Goal: Task Accomplishment & Management: Manage account settings

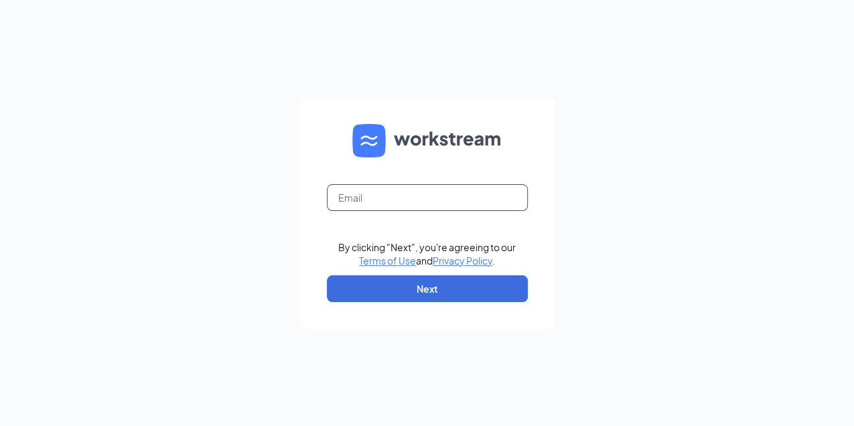
click at [338, 198] on input "text" at bounding box center [427, 197] width 201 height 27
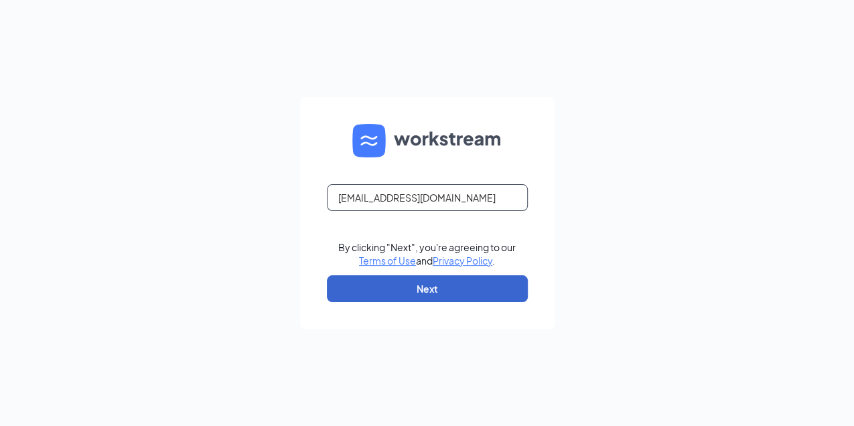
type input "[EMAIL_ADDRESS][DOMAIN_NAME]"
click at [424, 291] on button "Next" at bounding box center [427, 288] width 201 height 27
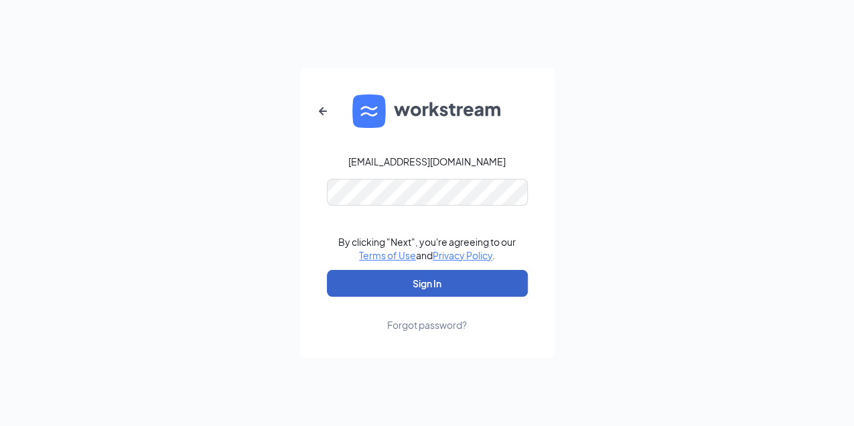
click at [401, 289] on button "Sign In" at bounding box center [427, 283] width 201 height 27
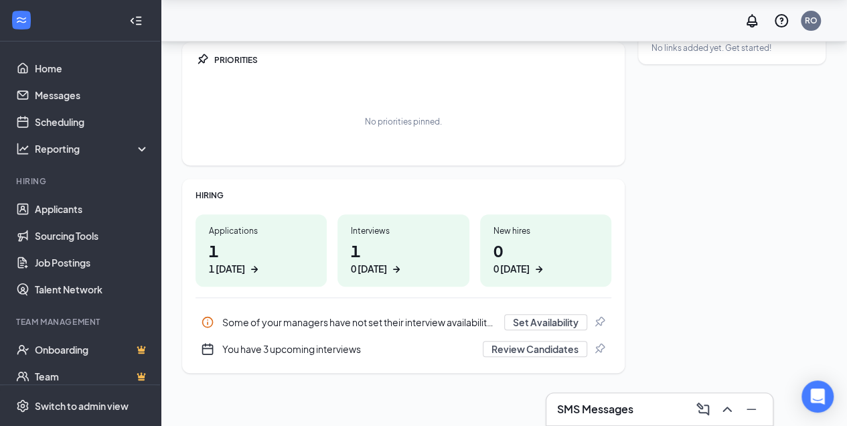
scroll to position [158, 0]
click at [524, 342] on button "Review Candidates" at bounding box center [535, 348] width 104 height 16
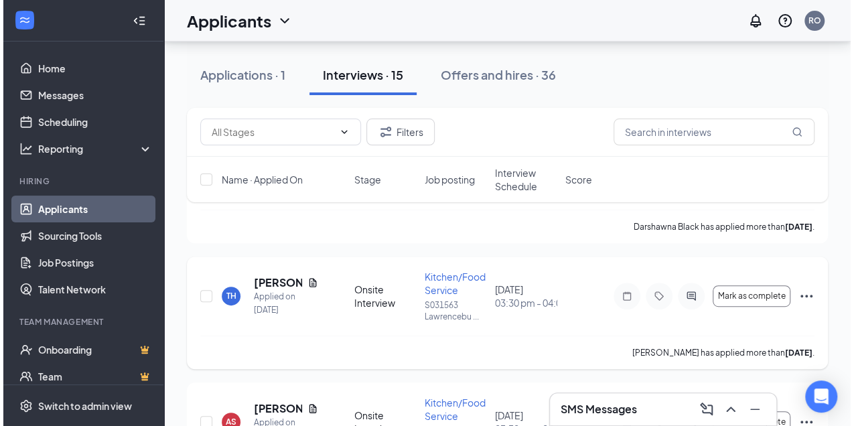
scroll to position [134, 0]
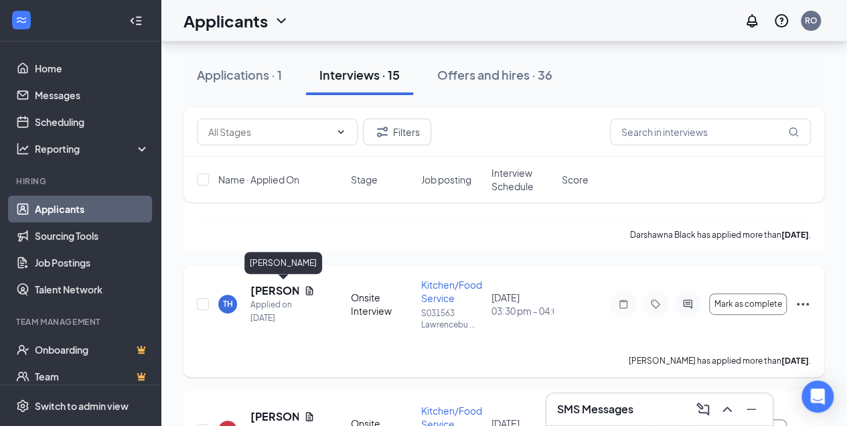
click at [263, 289] on h5 "[PERSON_NAME]" at bounding box center [275, 290] width 48 height 15
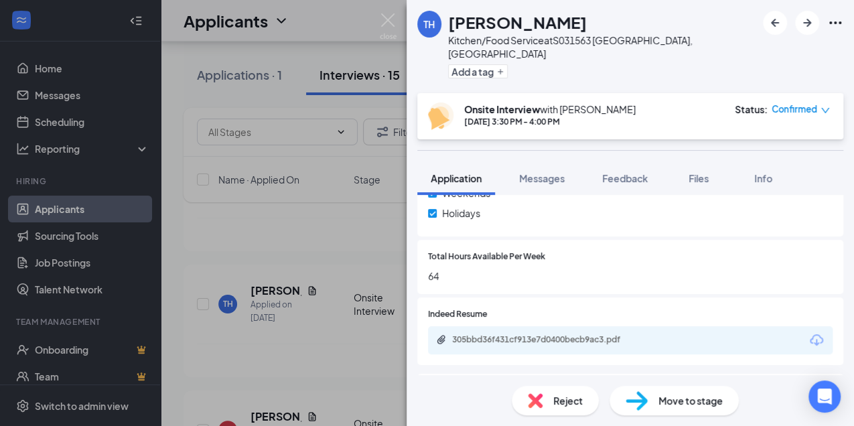
scroll to position [670, 0]
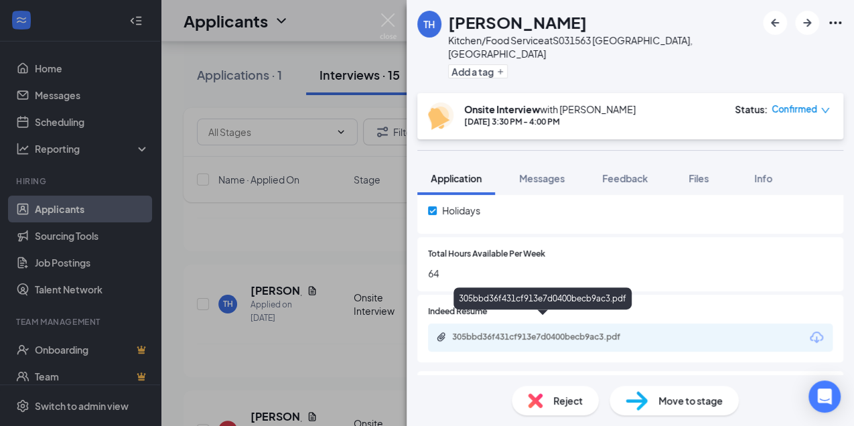
click at [547, 332] on div "305bbd36f431cf913e7d0400becb9ac3.pdf" at bounding box center [546, 337] width 188 height 11
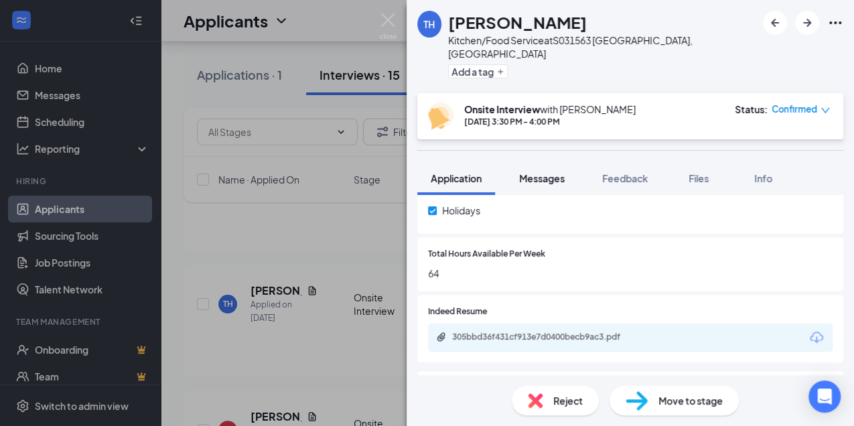
click at [545, 172] on span "Messages" at bounding box center [542, 178] width 46 height 12
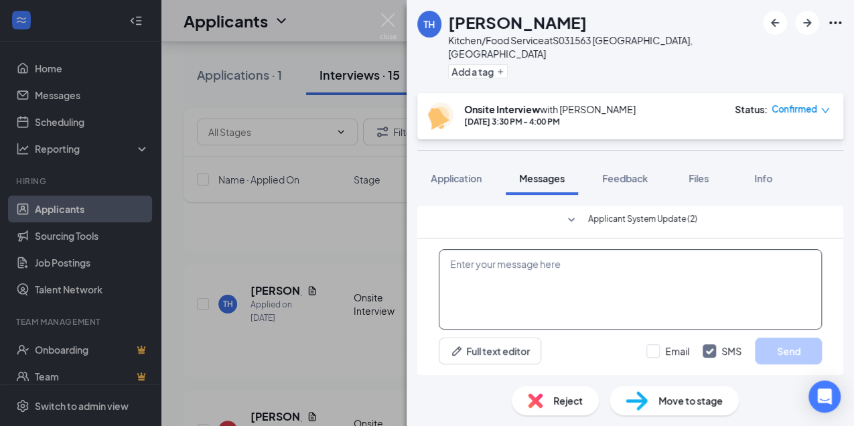
click at [451, 266] on textarea at bounding box center [630, 289] width 383 height 80
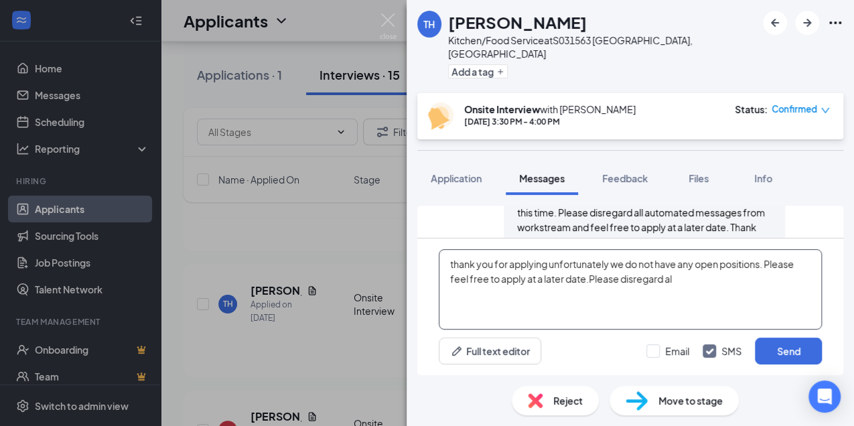
scroll to position [413, 0]
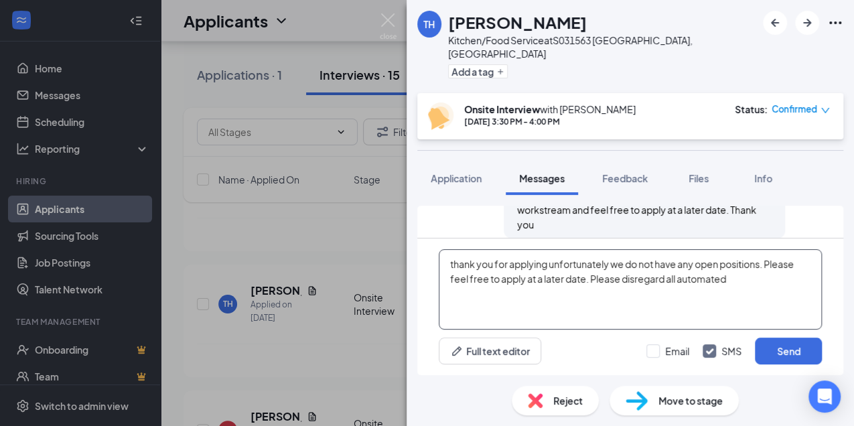
click at [746, 281] on textarea "thank you for applying unfortunately we do not have any open positions. Please …" at bounding box center [630, 289] width 383 height 80
drag, startPoint x: 557, startPoint y: 299, endPoint x: 441, endPoint y: 292, distance: 115.4
click at [441, 292] on textarea "thank you for applying unfortunately we do not have any open positions. Please …" at bounding box center [630, 289] width 383 height 80
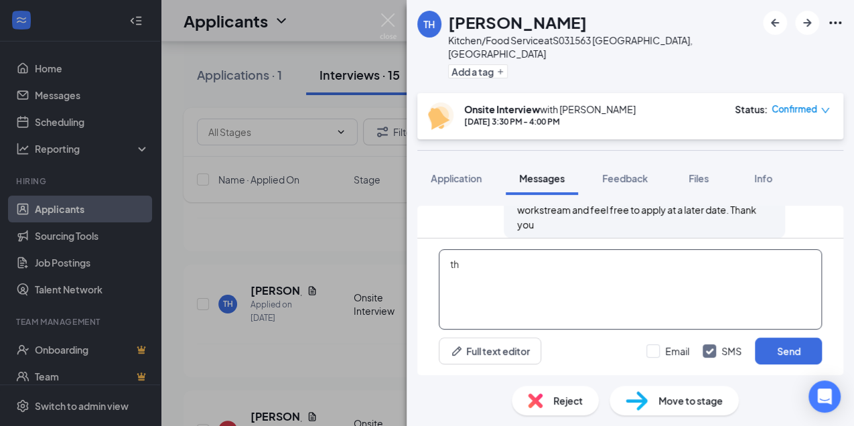
type textarea "t"
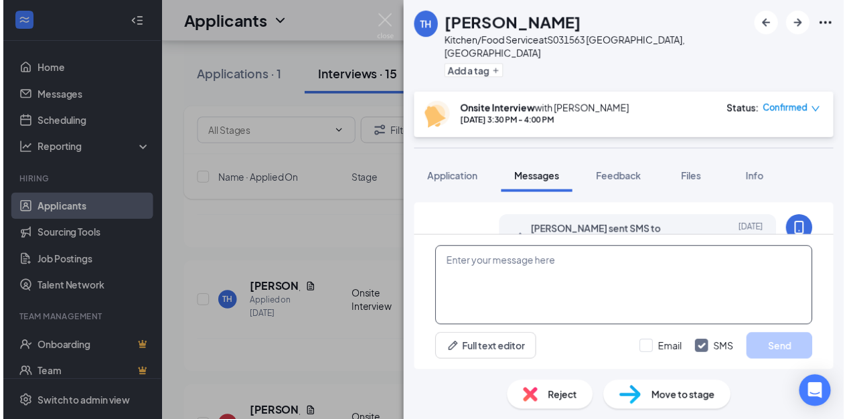
scroll to position [368, 0]
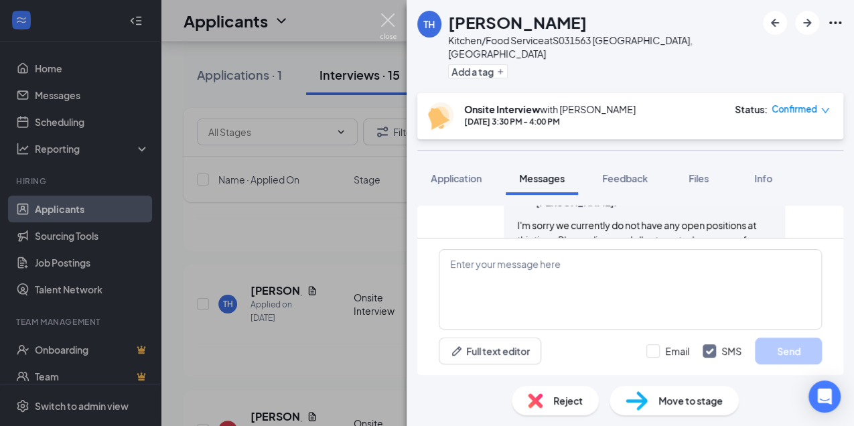
click at [389, 20] on img at bounding box center [388, 26] width 17 height 26
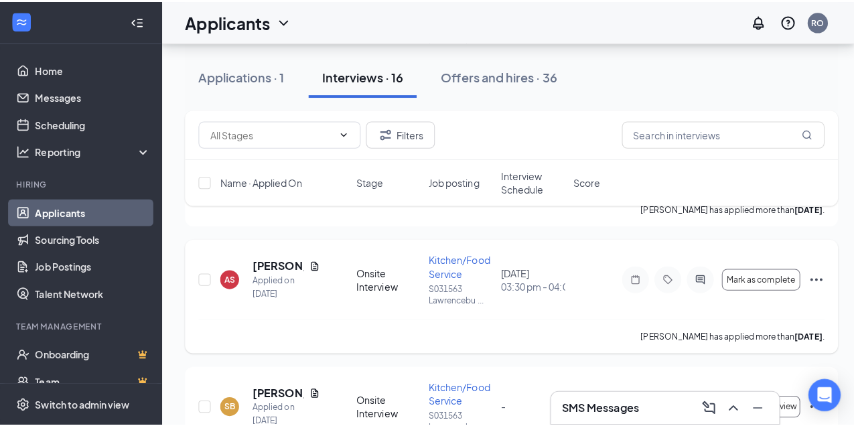
scroll to position [446, 0]
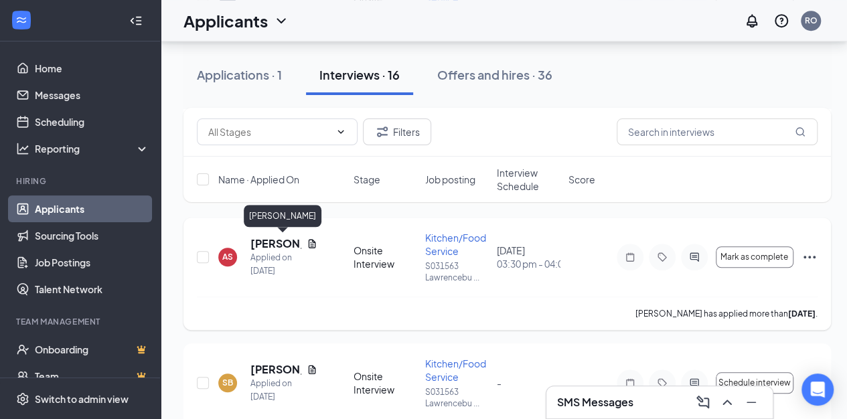
click at [274, 244] on h5 "[PERSON_NAME]" at bounding box center [276, 243] width 51 height 15
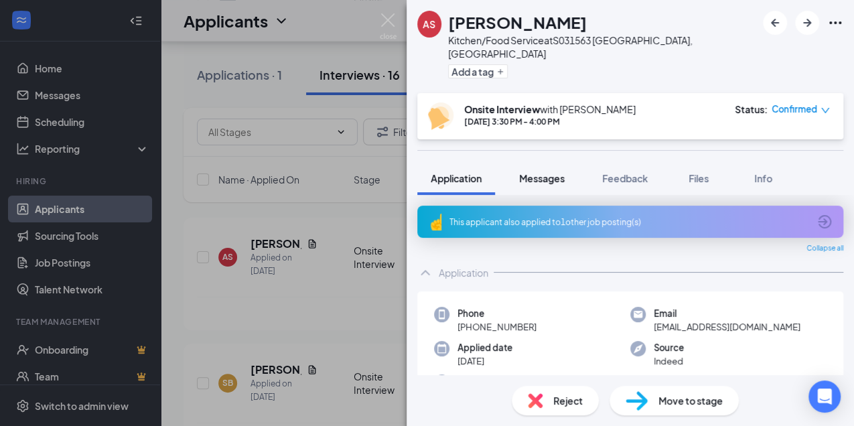
click at [555, 172] on span "Messages" at bounding box center [542, 178] width 46 height 12
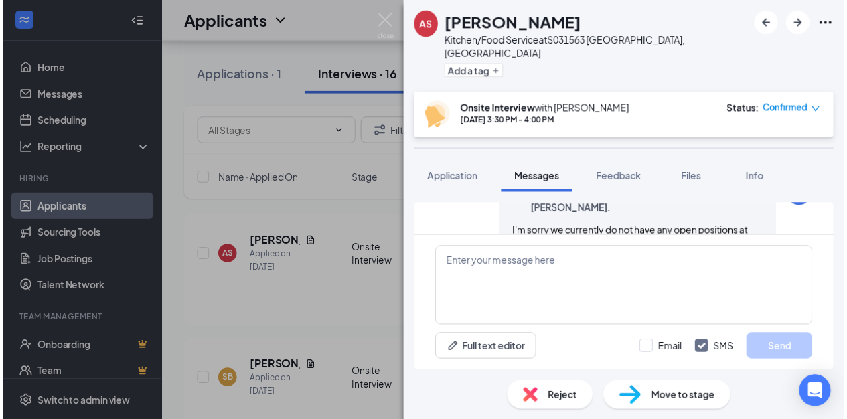
scroll to position [535, 0]
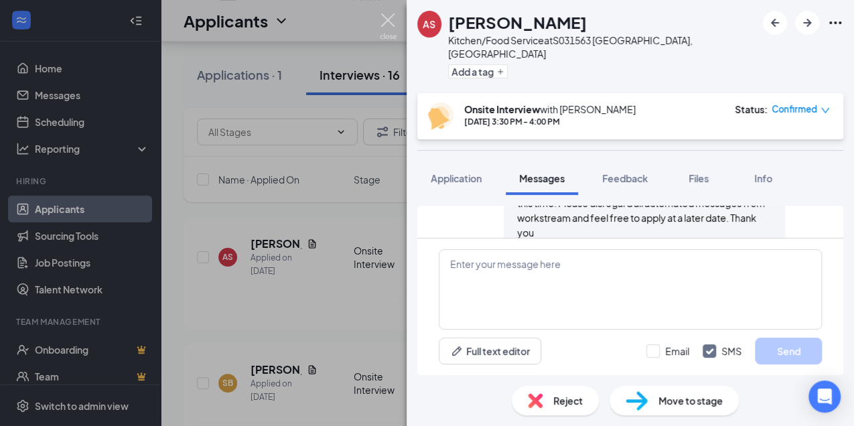
click at [386, 21] on img at bounding box center [388, 26] width 17 height 26
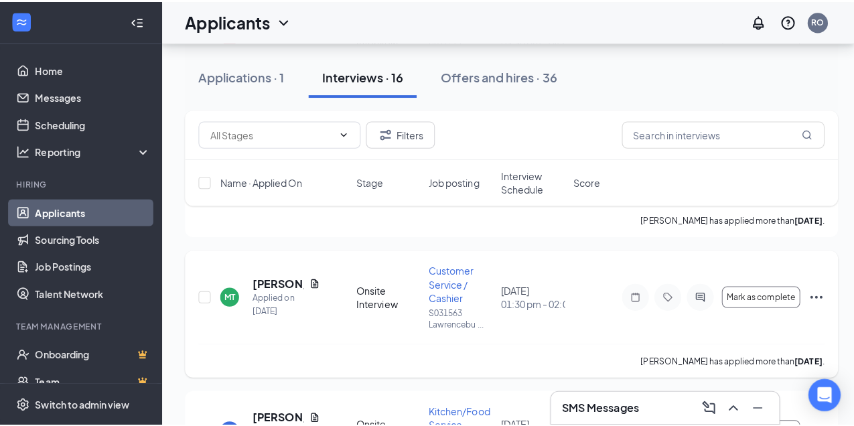
scroll to position [670, 0]
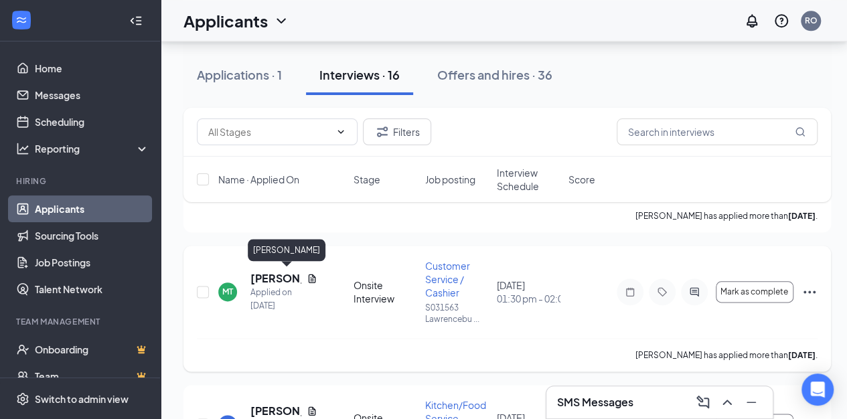
click at [271, 281] on h5 "[PERSON_NAME]" at bounding box center [276, 278] width 51 height 15
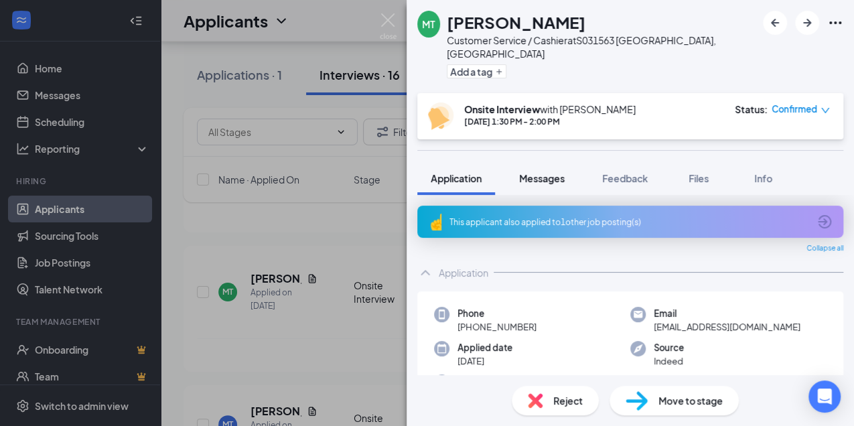
click at [549, 172] on span "Messages" at bounding box center [542, 178] width 46 height 12
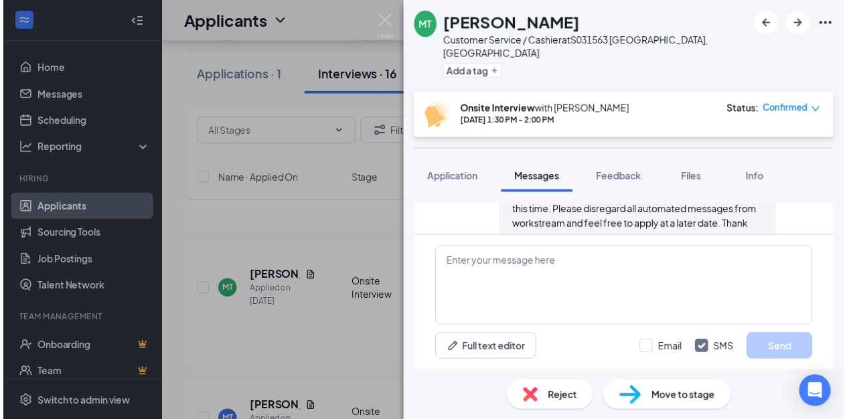
scroll to position [338, 0]
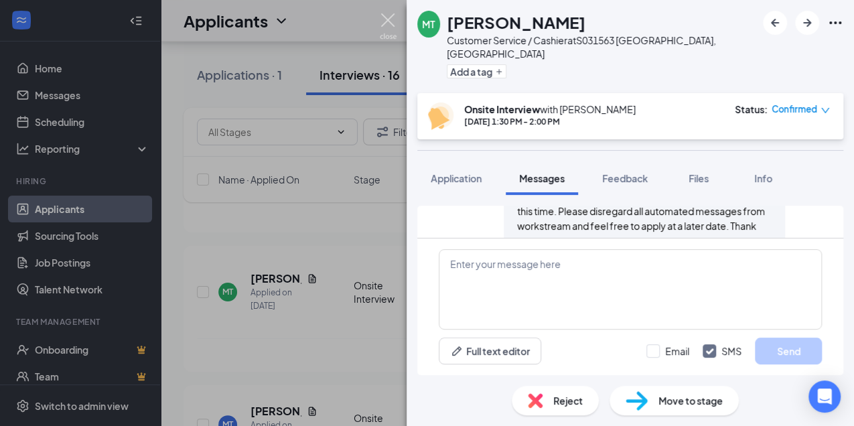
click at [387, 19] on img at bounding box center [388, 26] width 17 height 26
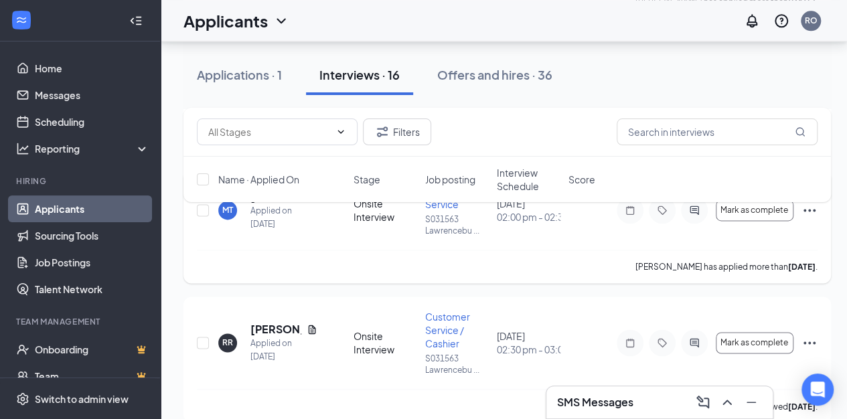
scroll to position [893, 0]
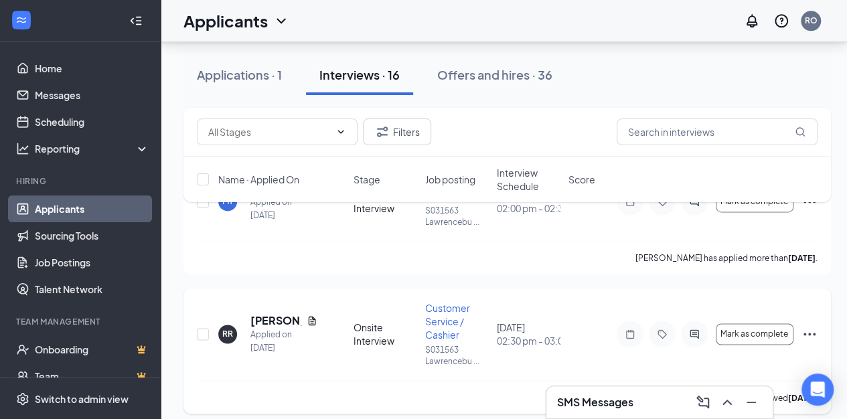
click at [809, 330] on icon "Ellipses" at bounding box center [810, 334] width 16 height 16
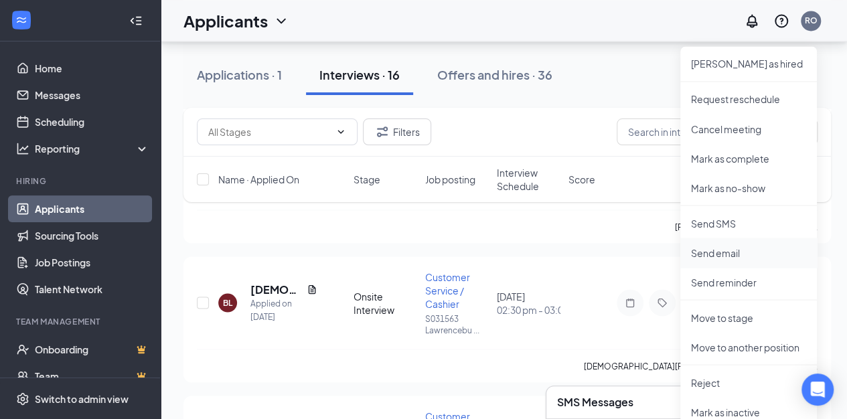
scroll to position [1206, 0]
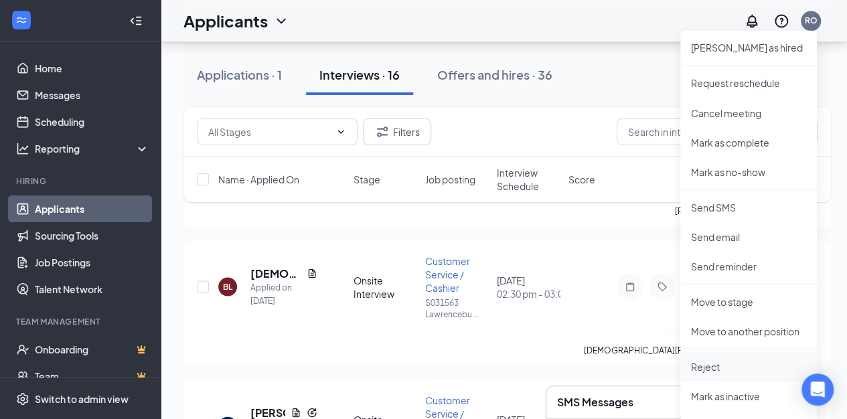
click at [707, 367] on p "Reject" at bounding box center [748, 366] width 115 height 13
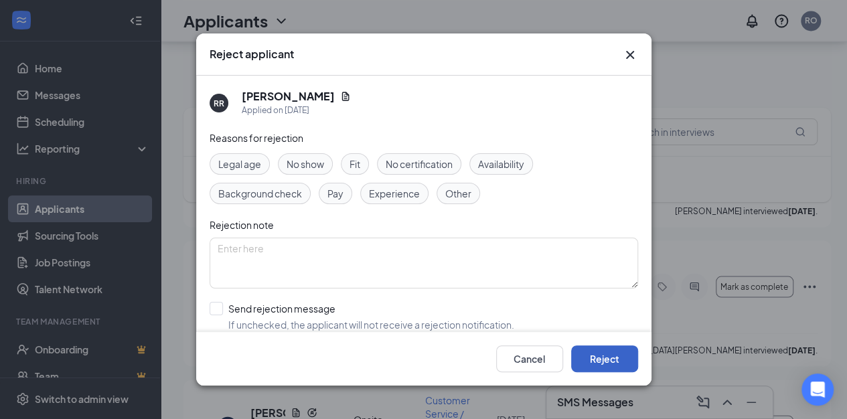
click at [600, 356] on button "Reject" at bounding box center [604, 359] width 67 height 27
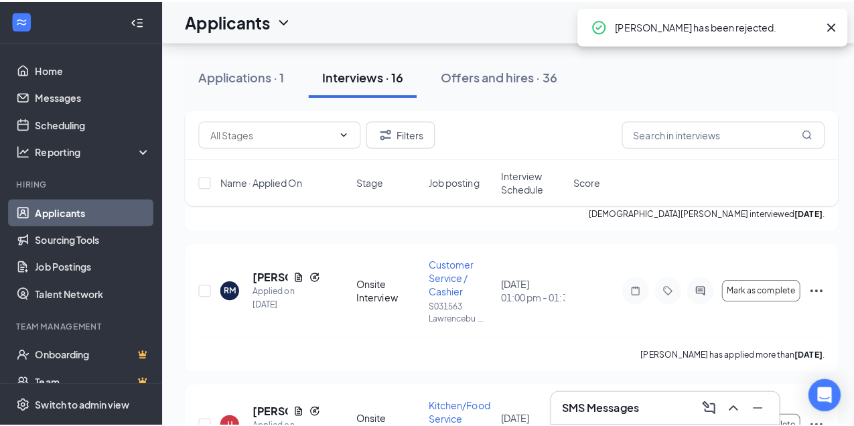
scroll to position [1199, 0]
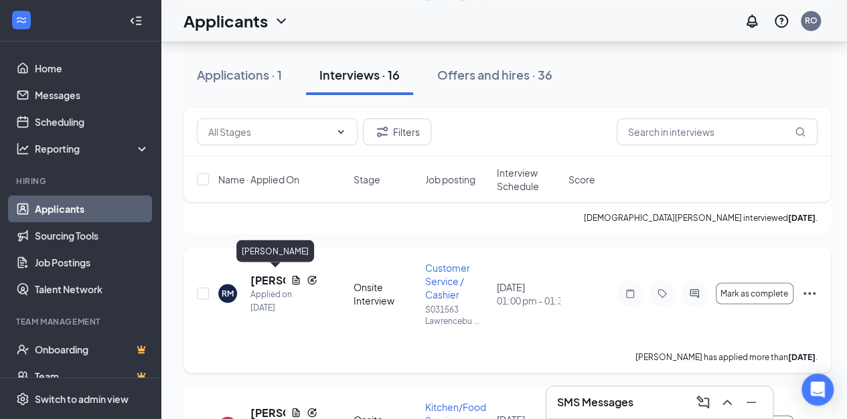
click at [268, 279] on h5 "[PERSON_NAME]" at bounding box center [268, 280] width 35 height 15
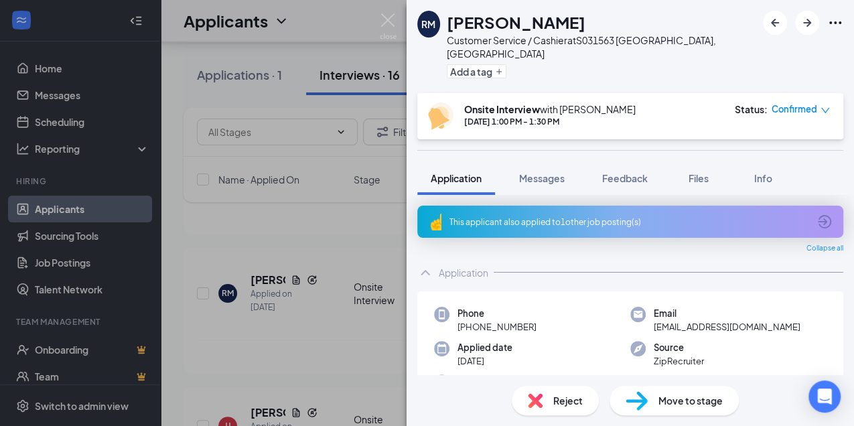
click at [567, 397] on span "Reject" at bounding box center [567, 400] width 29 height 15
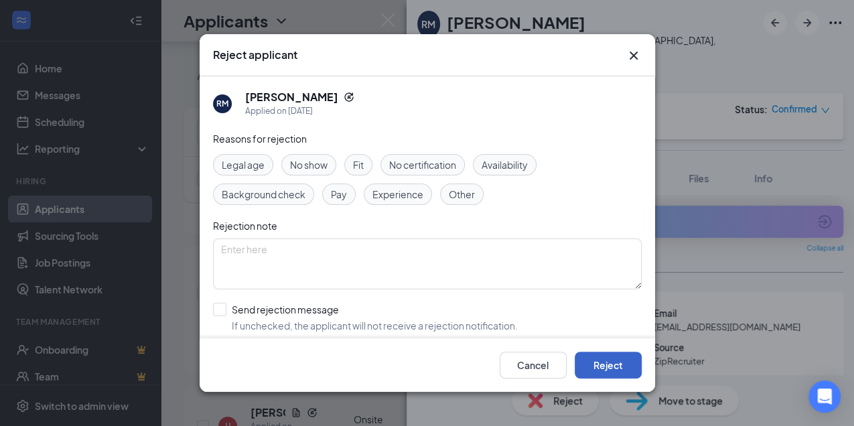
click at [600, 366] on button "Reject" at bounding box center [608, 365] width 67 height 27
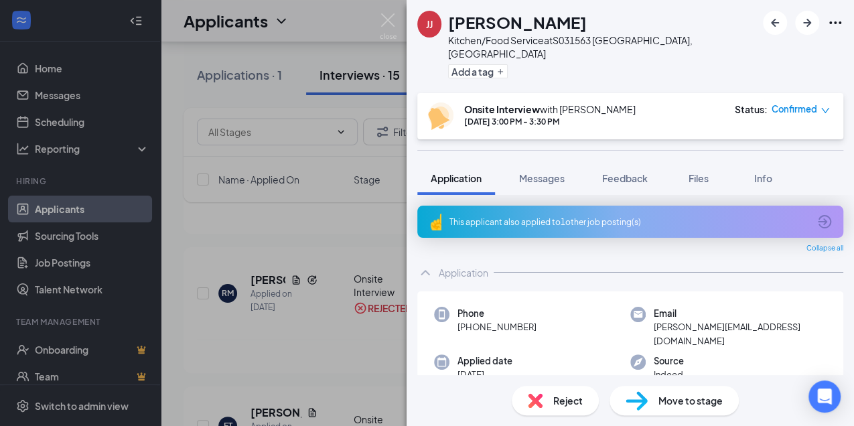
click at [553, 397] on span "Reject" at bounding box center [567, 400] width 29 height 15
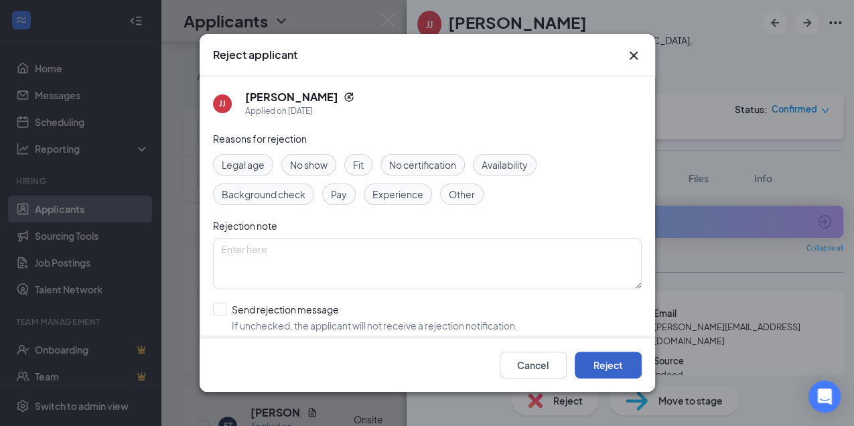
click at [616, 367] on button "Reject" at bounding box center [608, 365] width 67 height 27
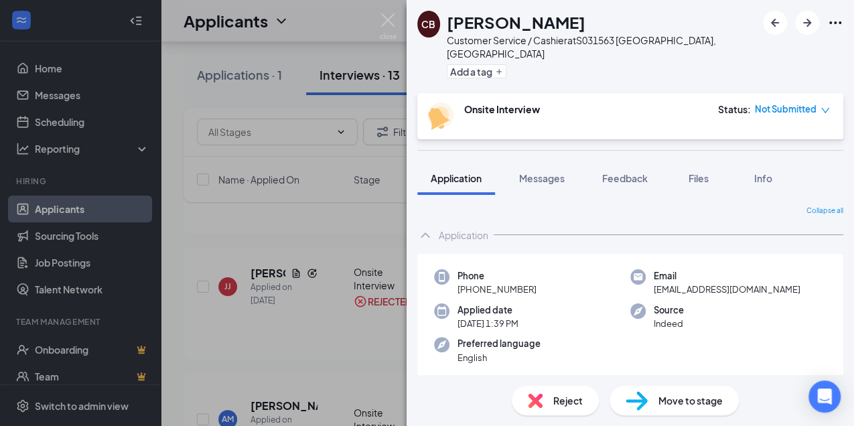
click at [569, 401] on span "Reject" at bounding box center [567, 400] width 29 height 15
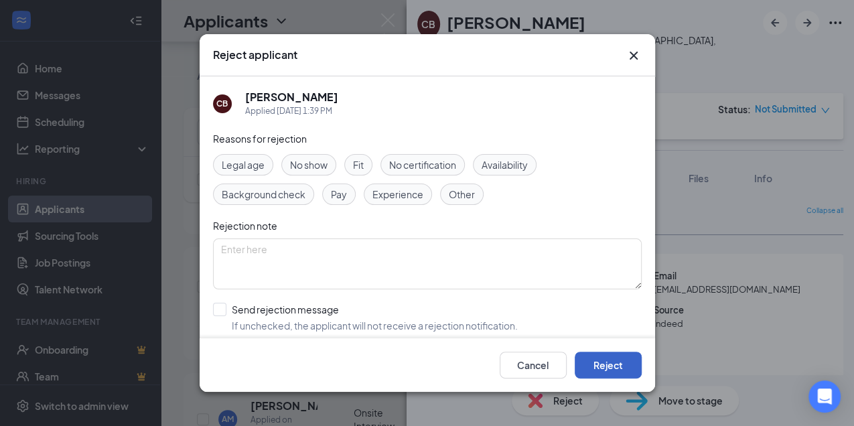
click at [599, 364] on button "Reject" at bounding box center [608, 365] width 67 height 27
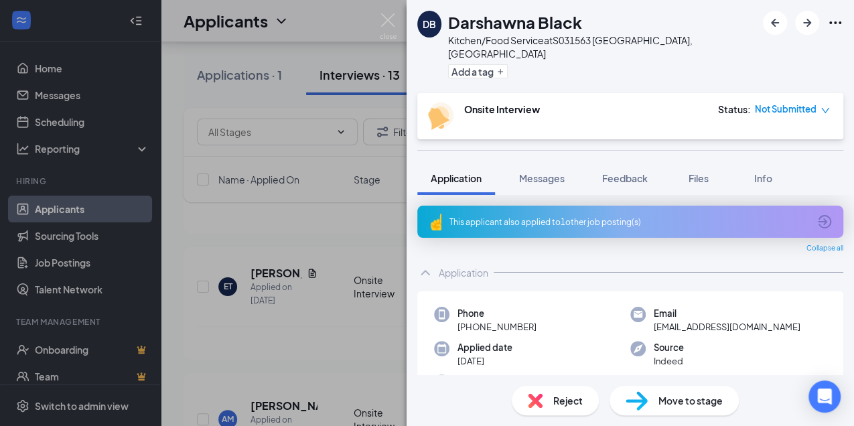
click at [567, 401] on span "Reject" at bounding box center [567, 400] width 29 height 15
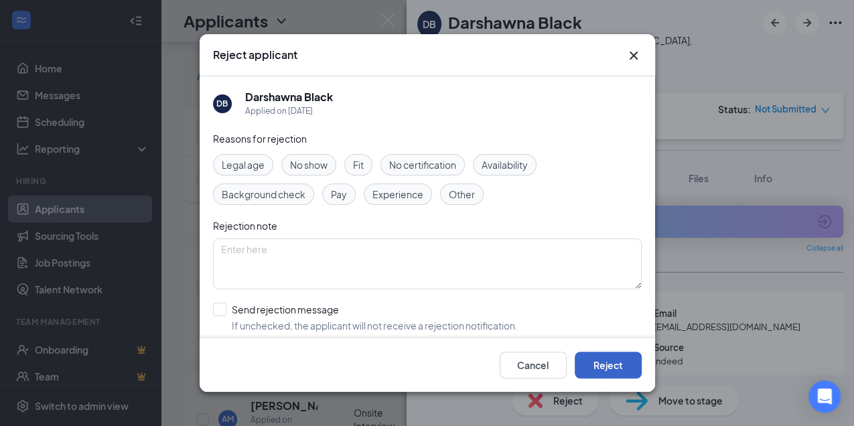
click at [595, 366] on button "Reject" at bounding box center [608, 365] width 67 height 27
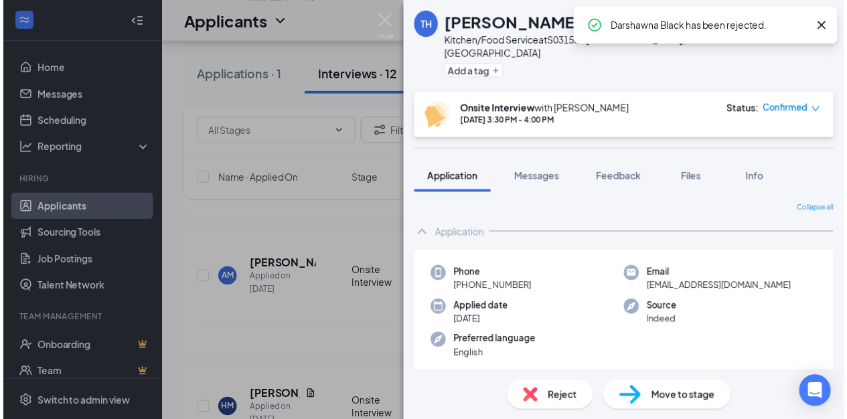
scroll to position [1192, 0]
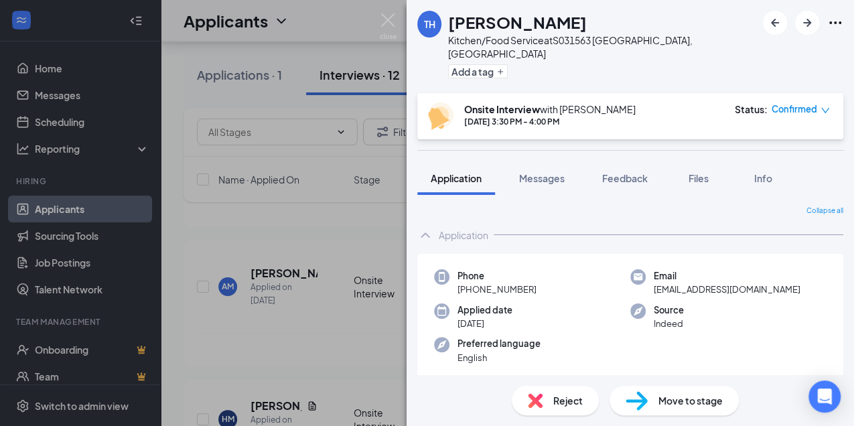
click at [360, 226] on div "TH [PERSON_NAME] Kitchen/Food Service at S031563 [GEOGRAPHIC_DATA], [GEOGRAPHIC…" at bounding box center [427, 213] width 854 height 426
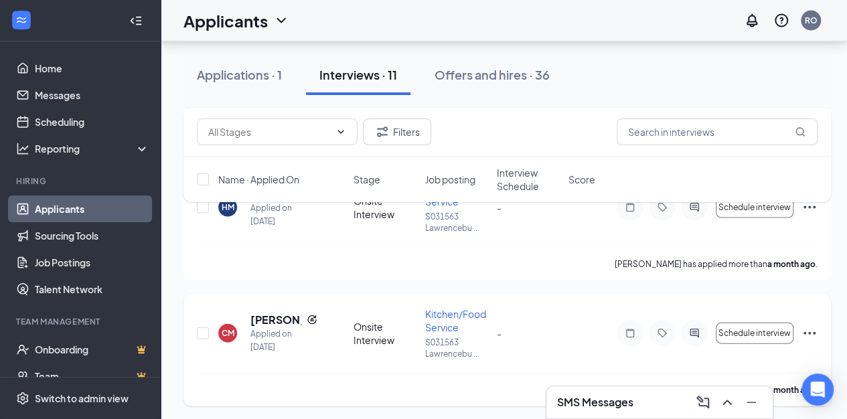
scroll to position [1278, 0]
click at [277, 326] on h5 "[PERSON_NAME]" at bounding box center [276, 320] width 51 height 15
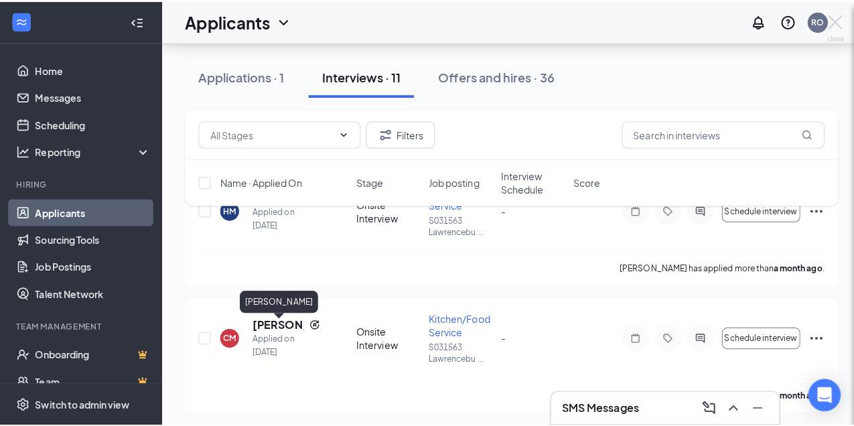
scroll to position [1271, 0]
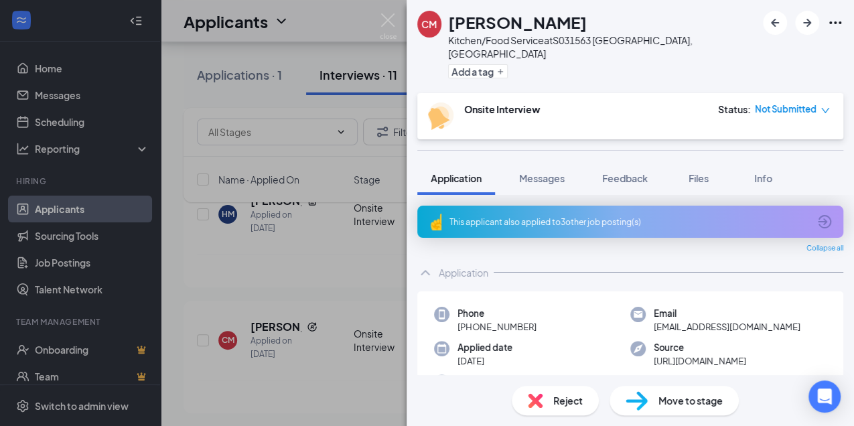
click at [551, 401] on div "Reject" at bounding box center [555, 400] width 87 height 29
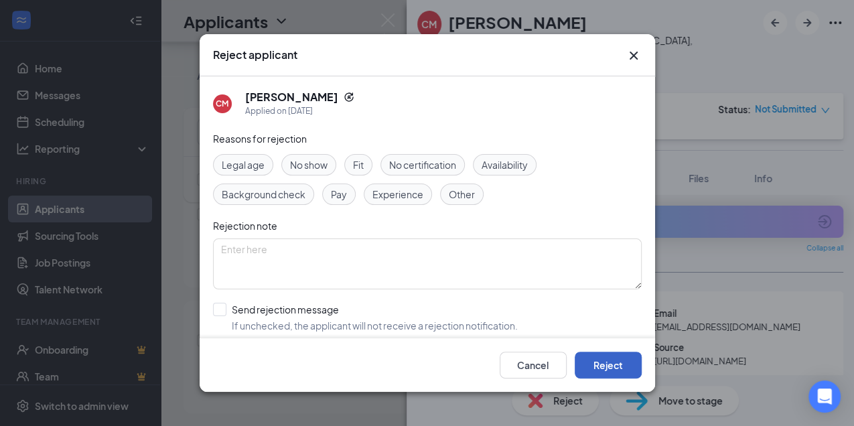
click at [595, 364] on button "Reject" at bounding box center [608, 365] width 67 height 27
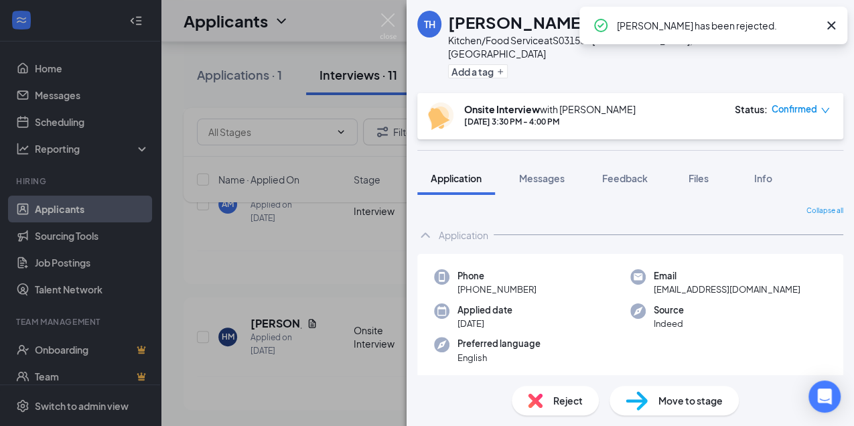
scroll to position [1145, 0]
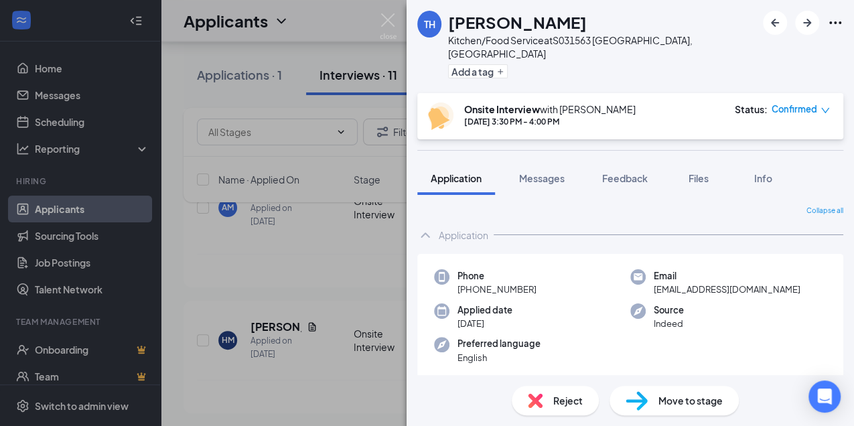
click at [268, 324] on div "TH [PERSON_NAME] Kitchen/Food Service at S031563 [GEOGRAPHIC_DATA], [GEOGRAPHIC…" at bounding box center [427, 213] width 854 height 426
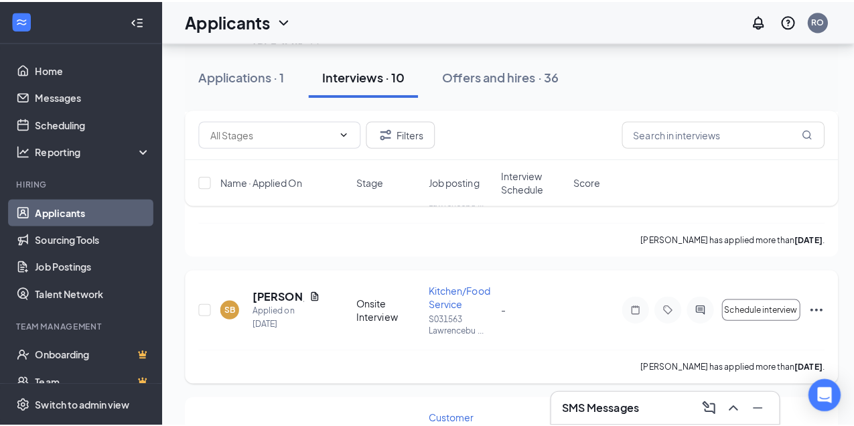
scroll to position [1584, 0]
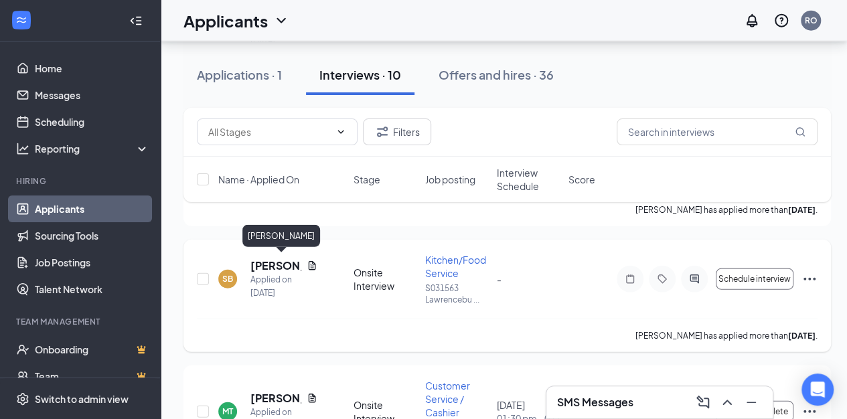
click at [279, 269] on h5 "[PERSON_NAME]" at bounding box center [276, 266] width 51 height 15
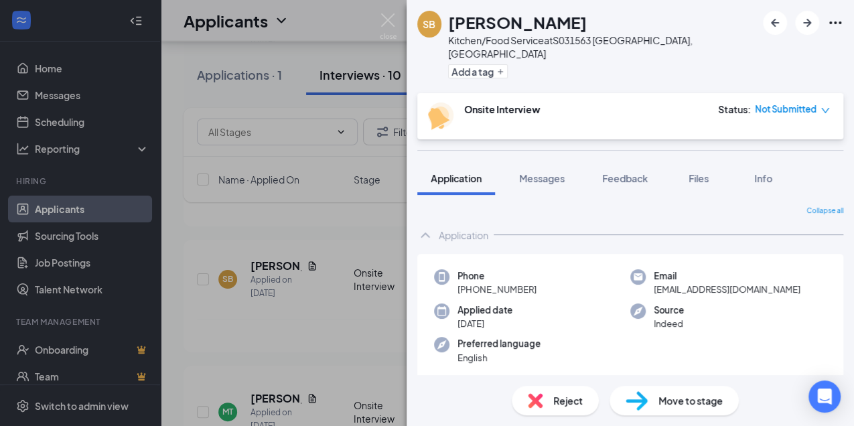
click at [560, 402] on span "Reject" at bounding box center [567, 400] width 29 height 15
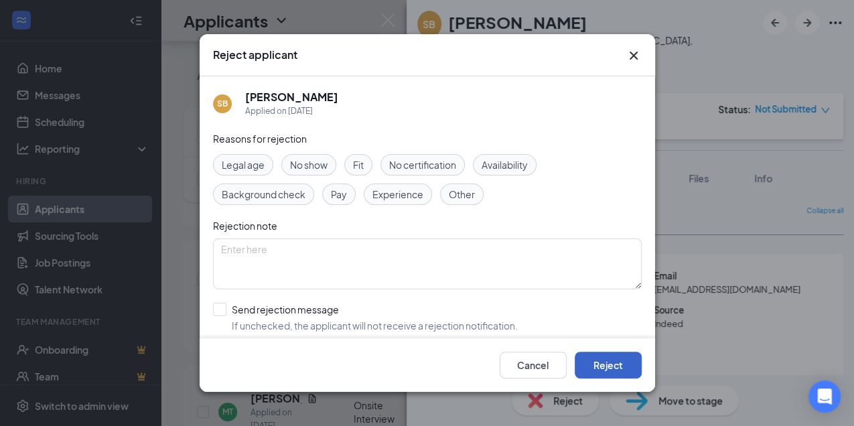
click at [596, 370] on button "Reject" at bounding box center [608, 365] width 67 height 27
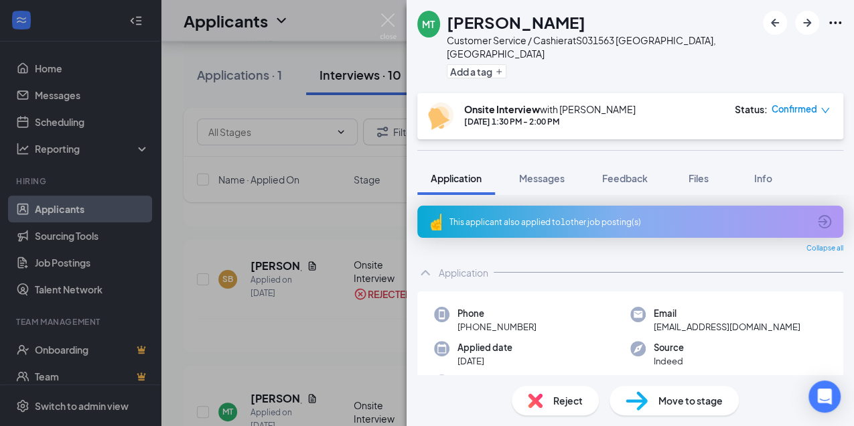
click at [564, 396] on span "Reject" at bounding box center [567, 400] width 29 height 15
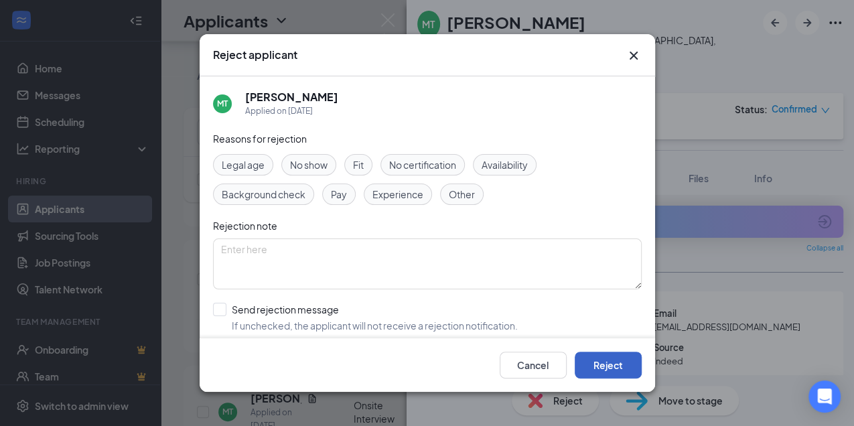
click at [602, 362] on button "Reject" at bounding box center [608, 365] width 67 height 27
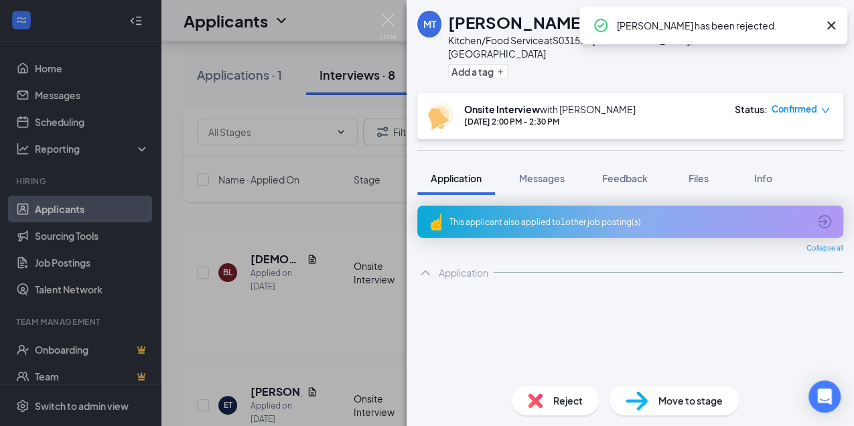
scroll to position [1571, 0]
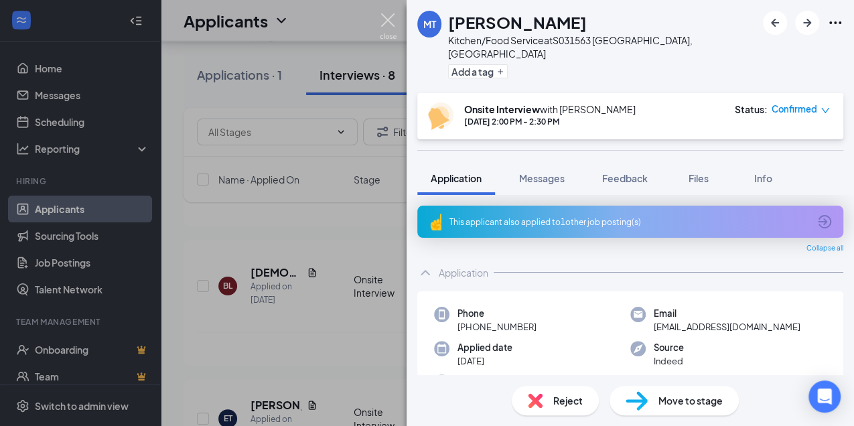
click at [386, 19] on img at bounding box center [388, 26] width 17 height 26
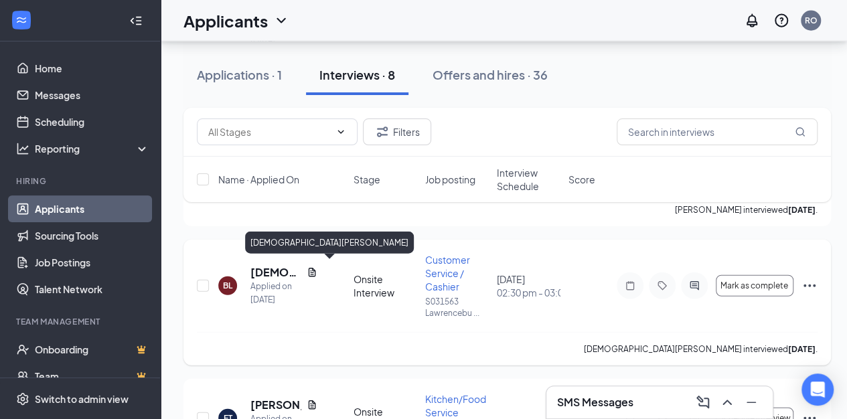
click at [263, 267] on h5 "[DEMOGRAPHIC_DATA][PERSON_NAME]" at bounding box center [276, 272] width 51 height 15
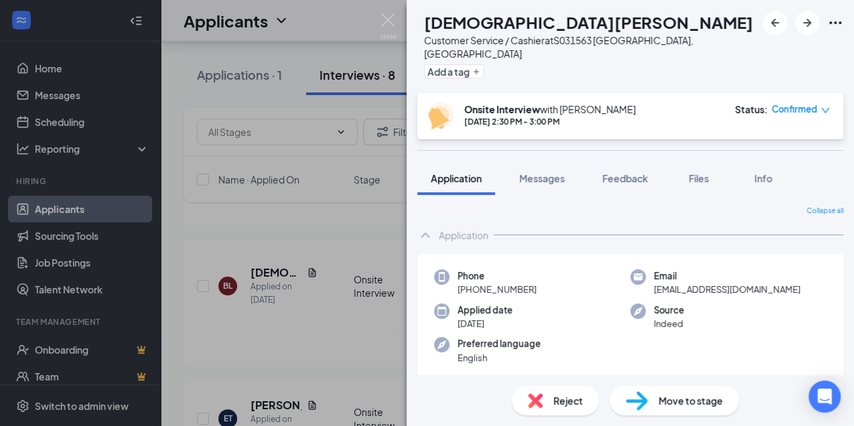
click at [561, 403] on span "Reject" at bounding box center [567, 400] width 29 height 15
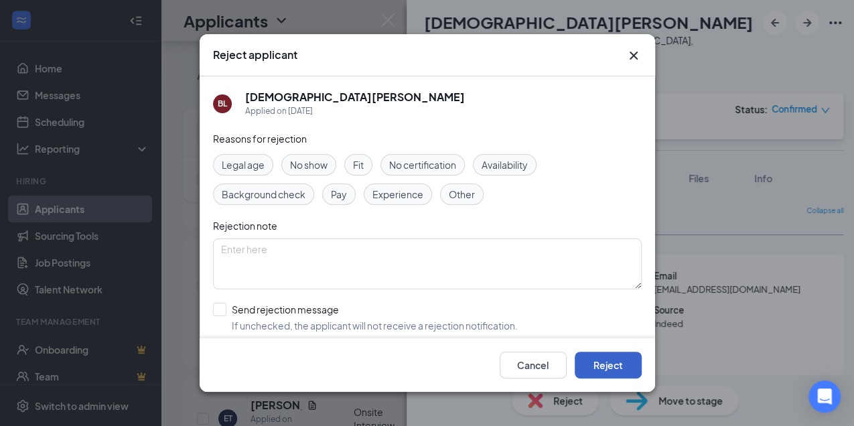
click at [602, 362] on button "Reject" at bounding box center [608, 365] width 67 height 27
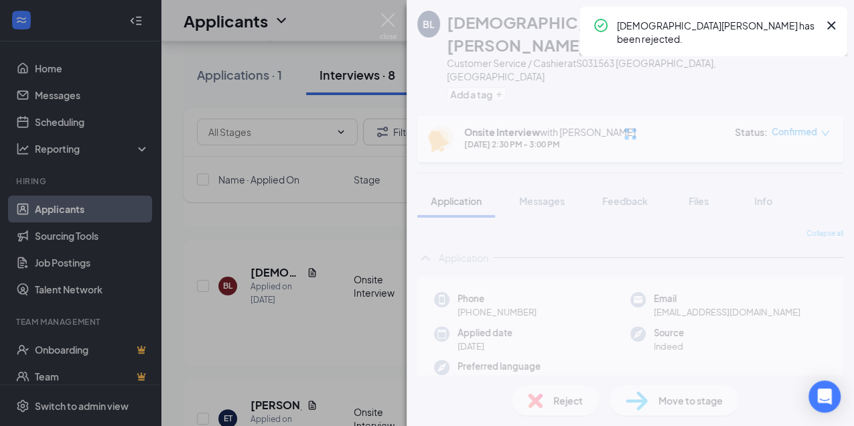
scroll to position [1557, 0]
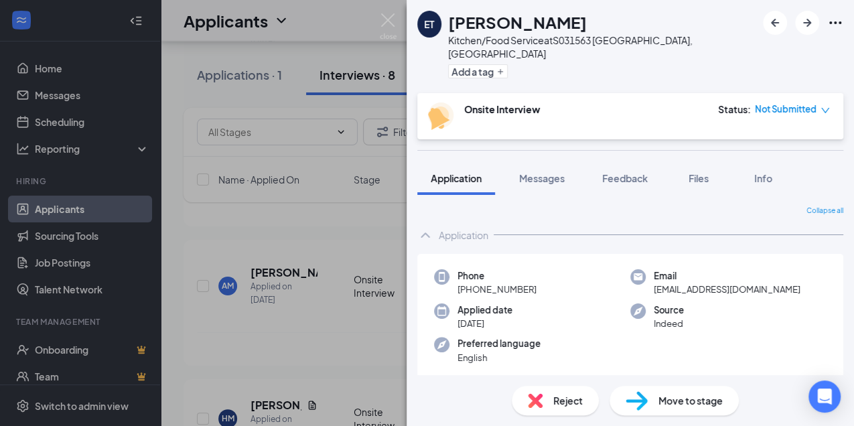
click at [565, 399] on span "Reject" at bounding box center [567, 400] width 29 height 15
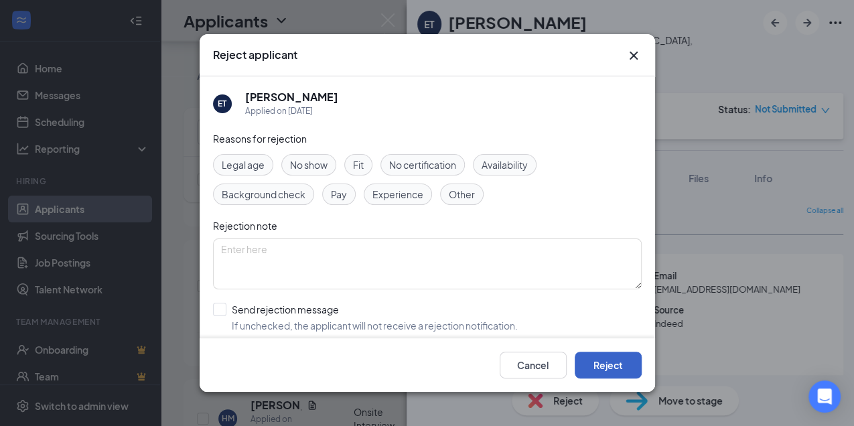
click at [618, 369] on button "Reject" at bounding box center [608, 365] width 67 height 27
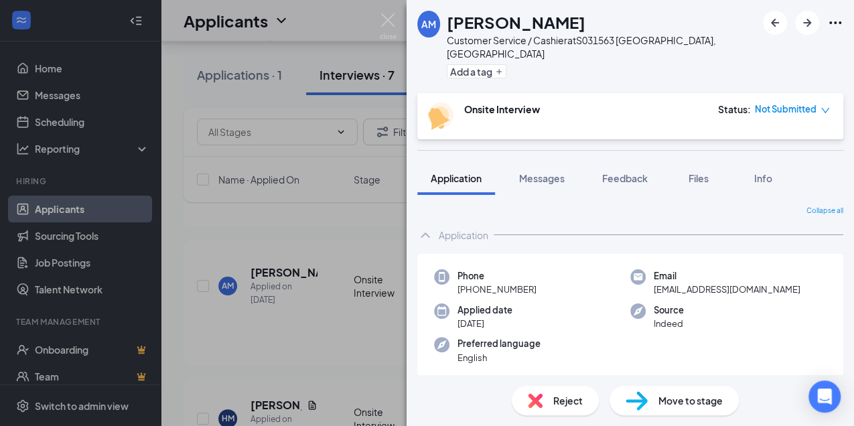
click at [576, 407] on span "Reject" at bounding box center [567, 400] width 29 height 15
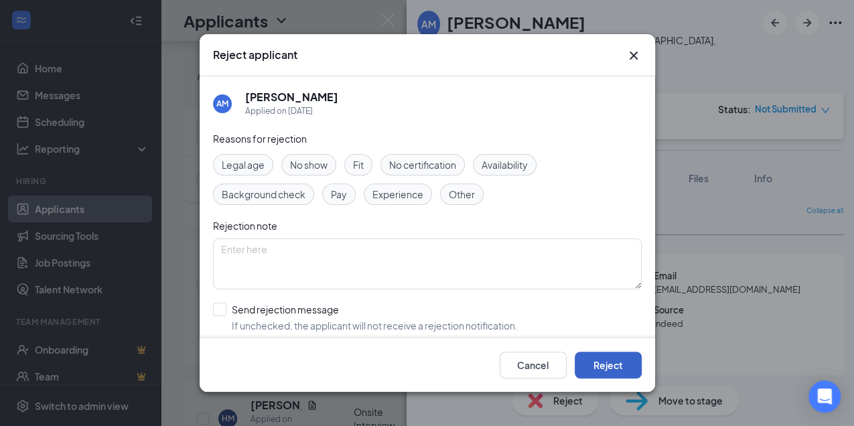
click at [595, 364] on button "Reject" at bounding box center [608, 365] width 67 height 27
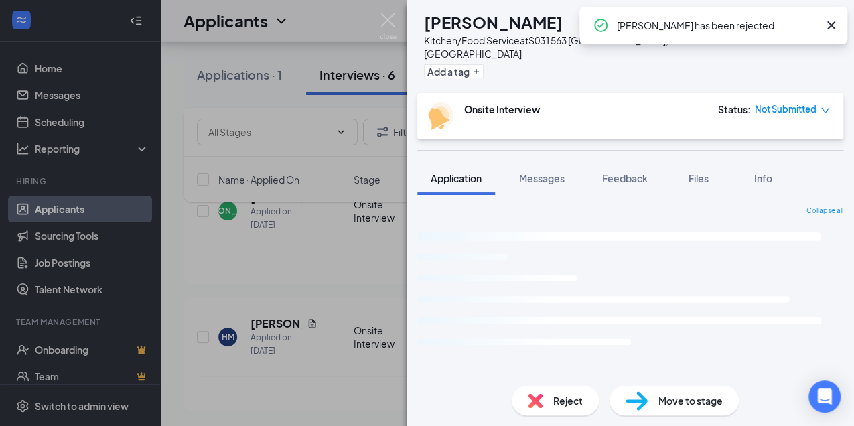
scroll to position [1245, 0]
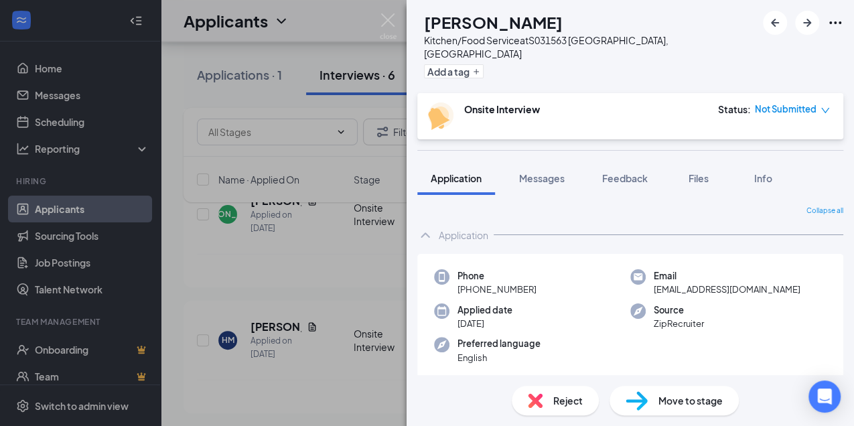
click at [579, 401] on span "Reject" at bounding box center [567, 400] width 29 height 15
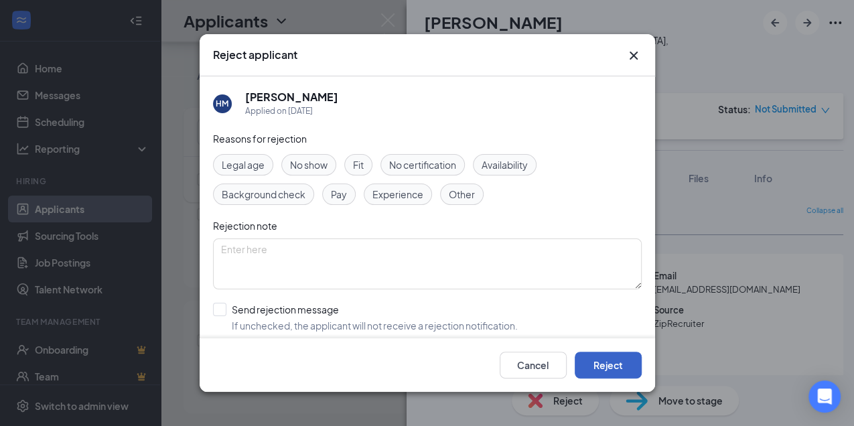
click at [613, 365] on button "Reject" at bounding box center [608, 365] width 67 height 27
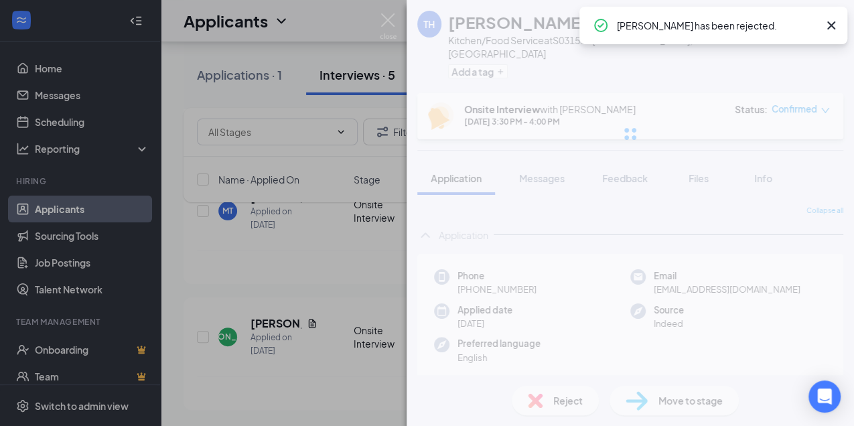
scroll to position [980, 0]
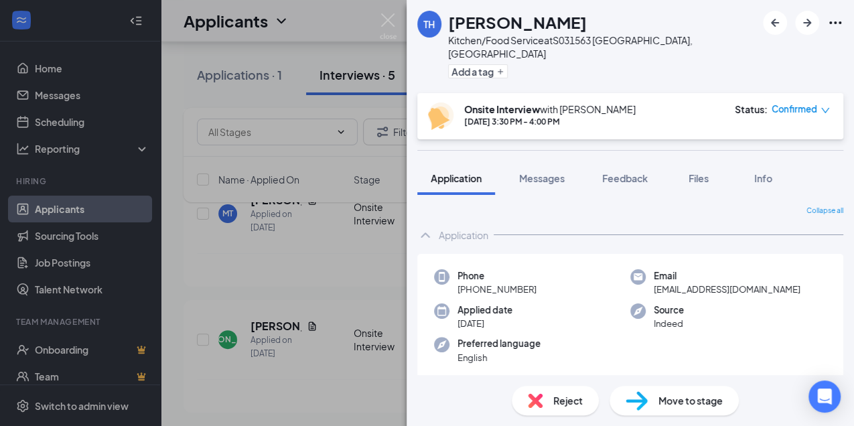
click at [267, 325] on div "TH [PERSON_NAME] Kitchen/Food Service at S031563 [GEOGRAPHIC_DATA], [GEOGRAPHIC…" at bounding box center [427, 213] width 854 height 426
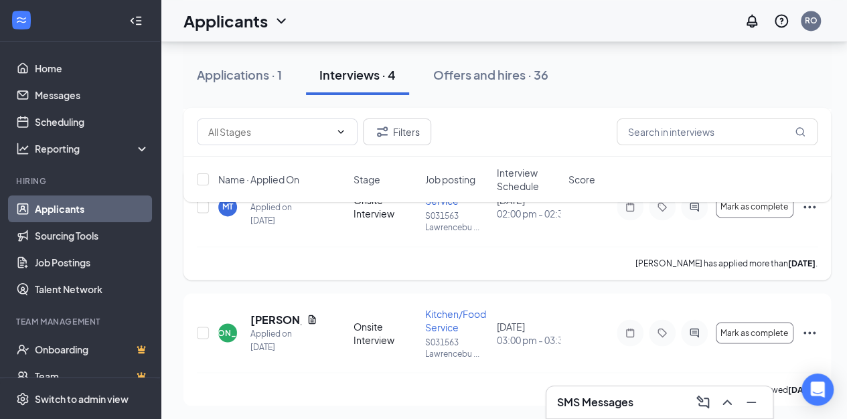
scroll to position [861, 0]
click at [262, 313] on h5 "[PERSON_NAME]" at bounding box center [276, 319] width 51 height 15
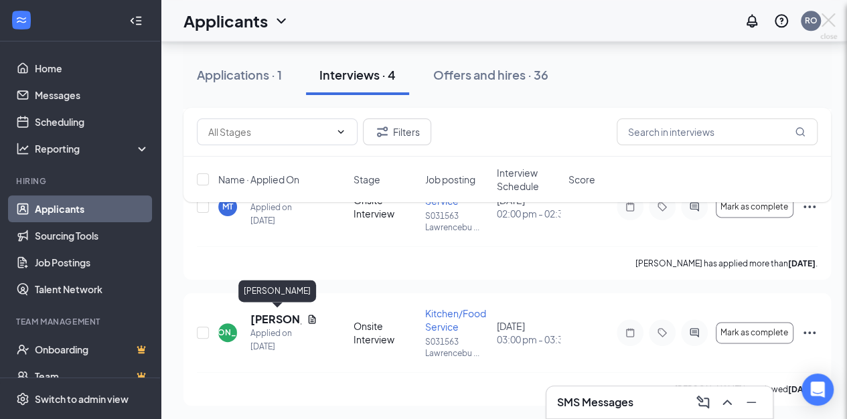
scroll to position [854, 0]
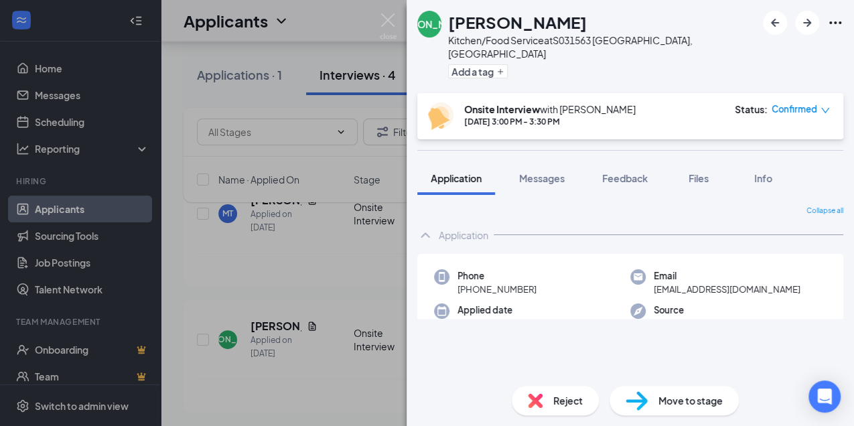
click at [567, 399] on span "Reject" at bounding box center [567, 400] width 29 height 15
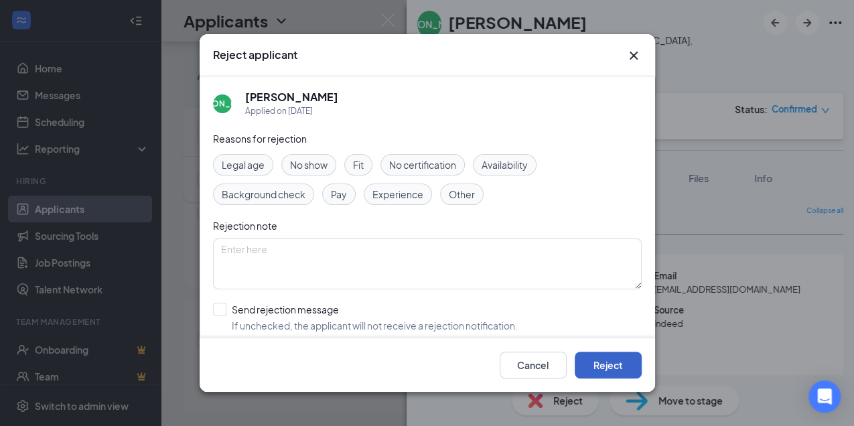
click at [616, 364] on button "Reject" at bounding box center [608, 365] width 67 height 27
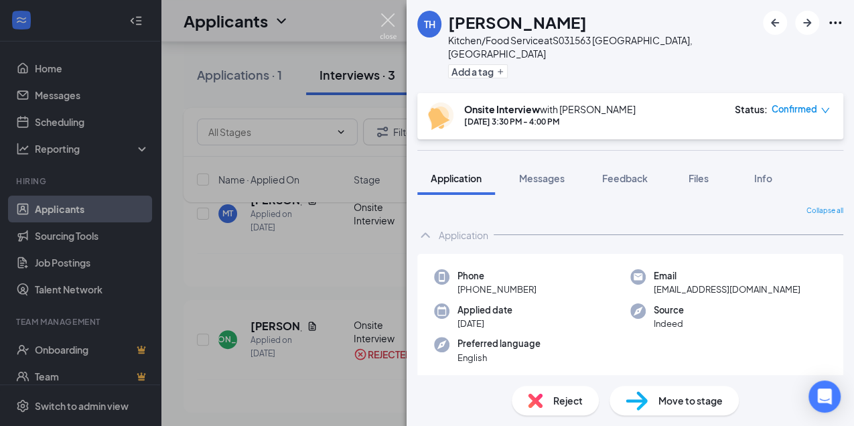
drag, startPoint x: 384, startPoint y: 17, endPoint x: 383, endPoint y: 196, distance: 178.9
click at [384, 17] on img at bounding box center [388, 26] width 17 height 26
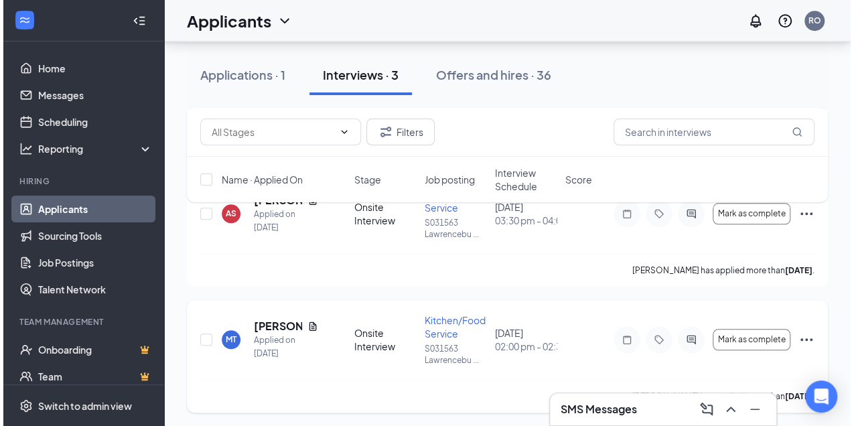
scroll to position [603, 0]
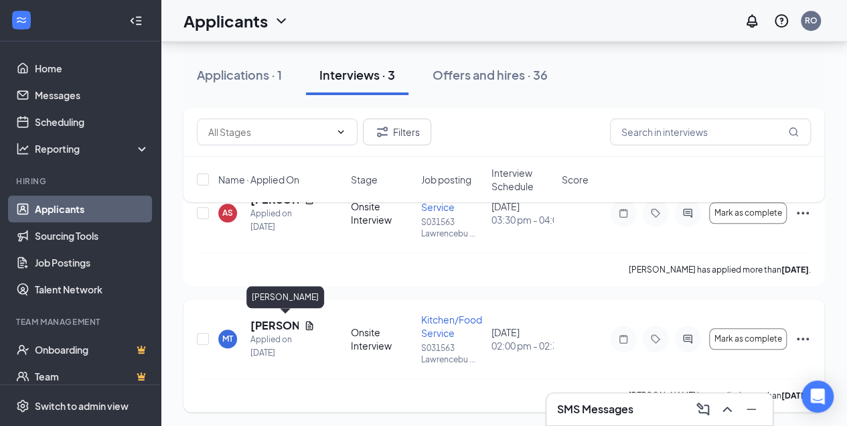
click at [265, 326] on h5 "[PERSON_NAME]" at bounding box center [275, 325] width 48 height 15
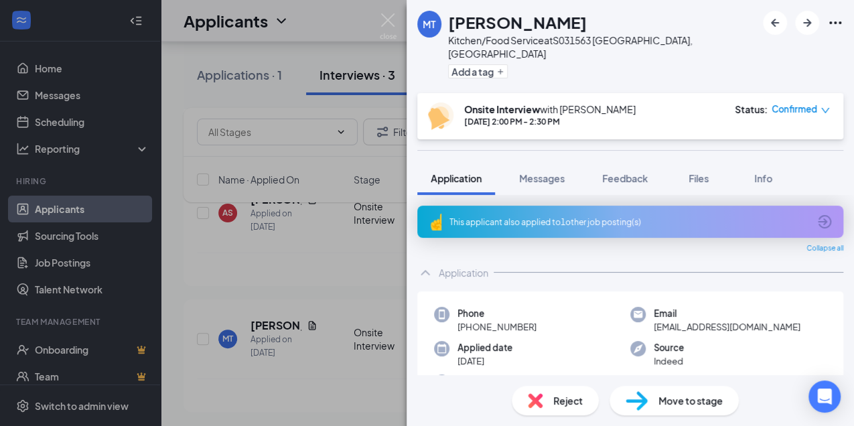
click at [572, 405] on span "Reject" at bounding box center [567, 400] width 29 height 15
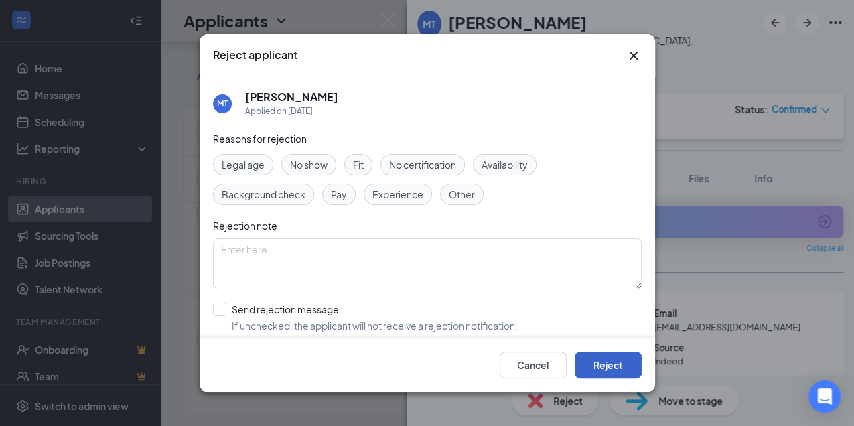
click at [594, 363] on button "Reject" at bounding box center [608, 365] width 67 height 27
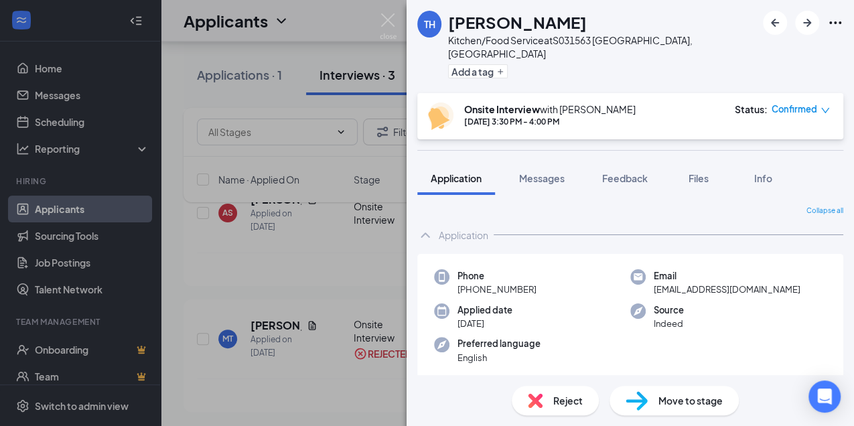
click at [554, 399] on span "Reject" at bounding box center [567, 400] width 29 height 15
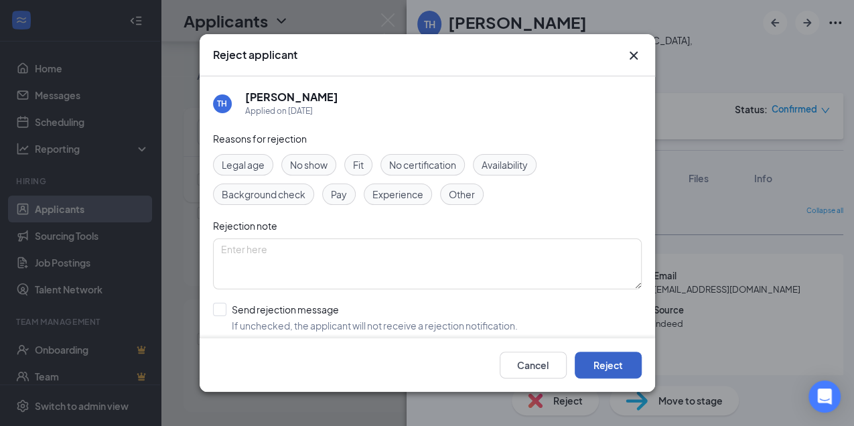
click at [623, 366] on button "Reject" at bounding box center [608, 365] width 67 height 27
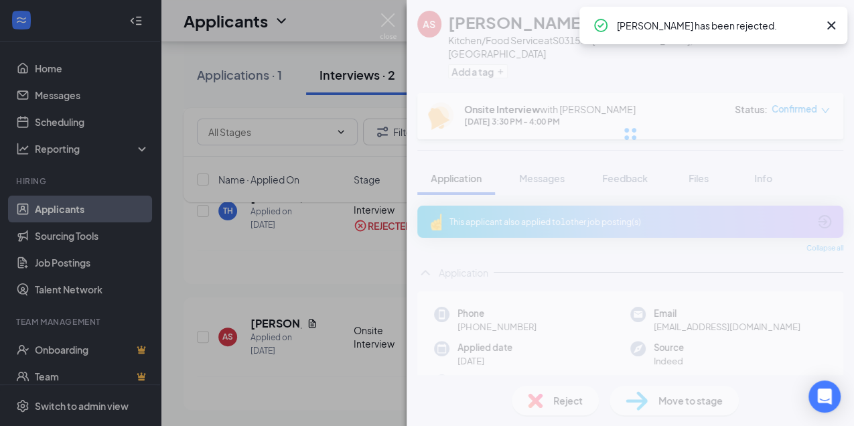
scroll to position [351, 0]
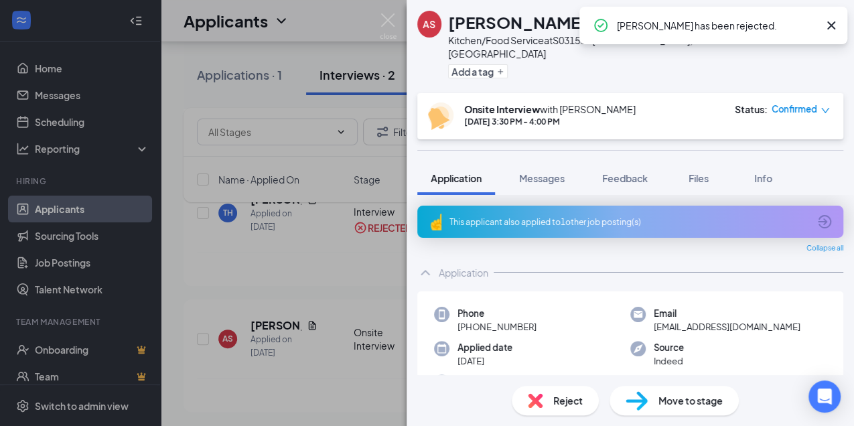
click at [560, 400] on span "Reject" at bounding box center [567, 400] width 29 height 15
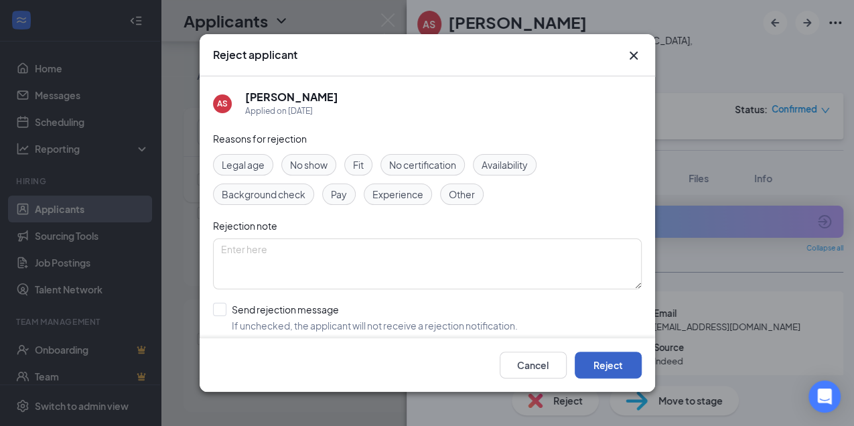
click at [608, 362] on button "Reject" at bounding box center [608, 365] width 67 height 27
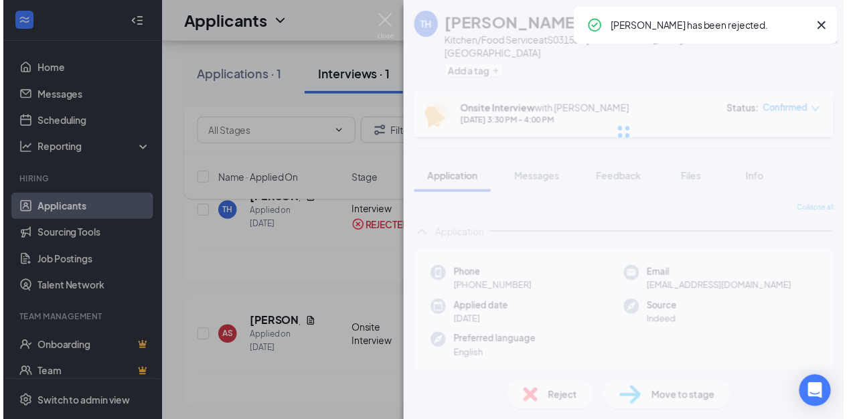
scroll to position [100, 0]
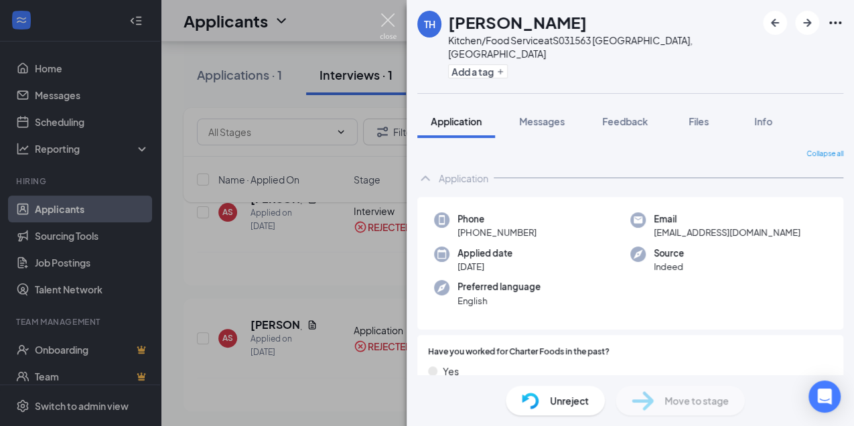
click at [389, 16] on img at bounding box center [388, 26] width 17 height 26
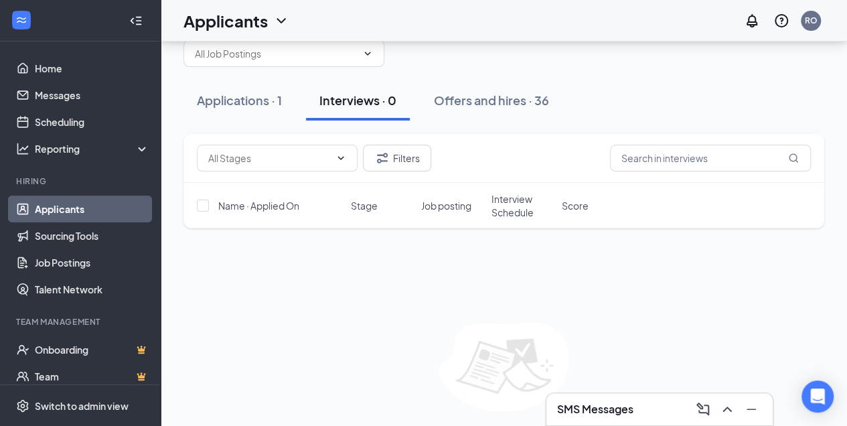
scroll to position [72, 0]
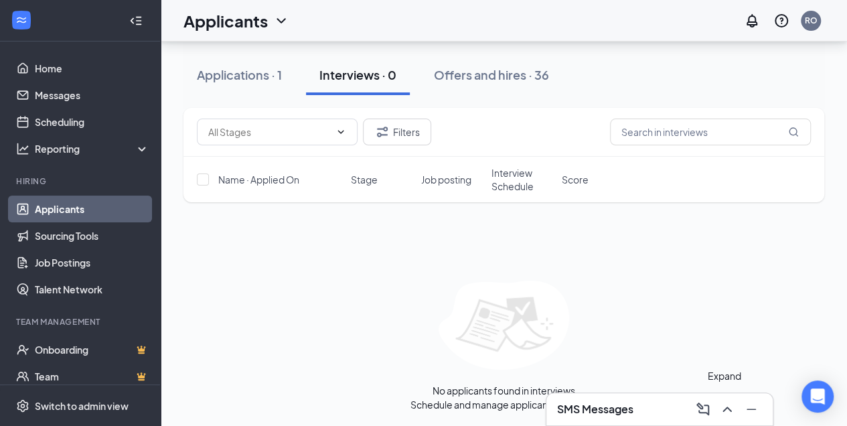
click at [721, 408] on icon "ChevronUp" at bounding box center [727, 409] width 16 height 16
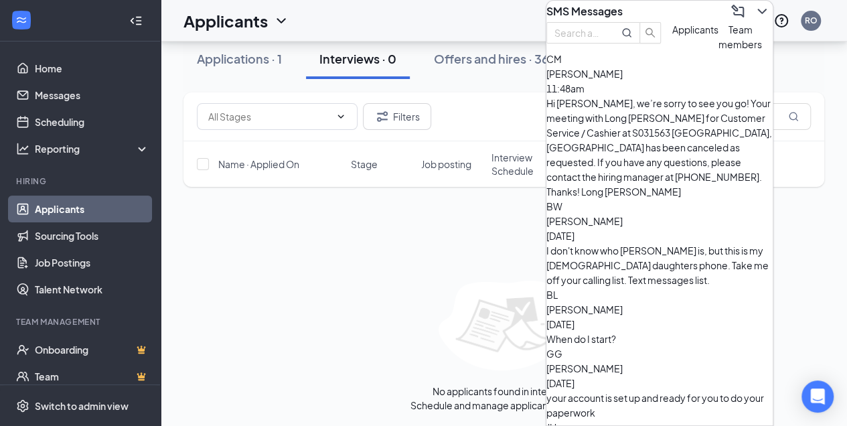
scroll to position [0, 0]
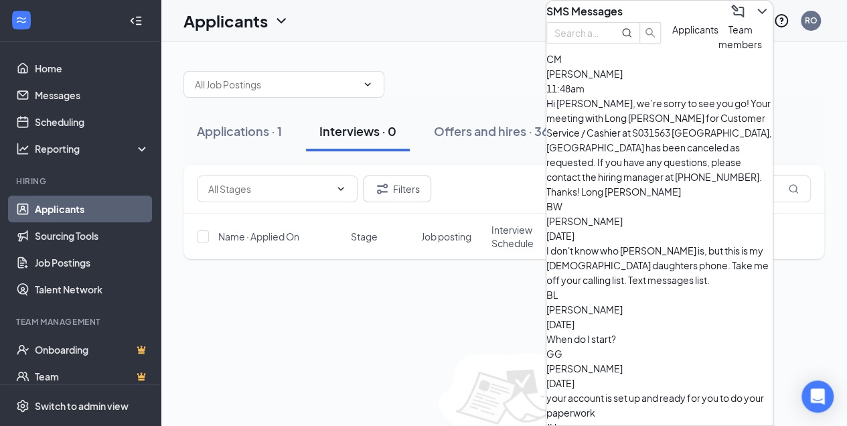
click at [838, 88] on div "Applications · 1 Interviews · 0 Offers and hires · 36 Filters Name · Applied On…" at bounding box center [504, 271] width 687 height 459
